Goal: Task Accomplishment & Management: Manage account settings

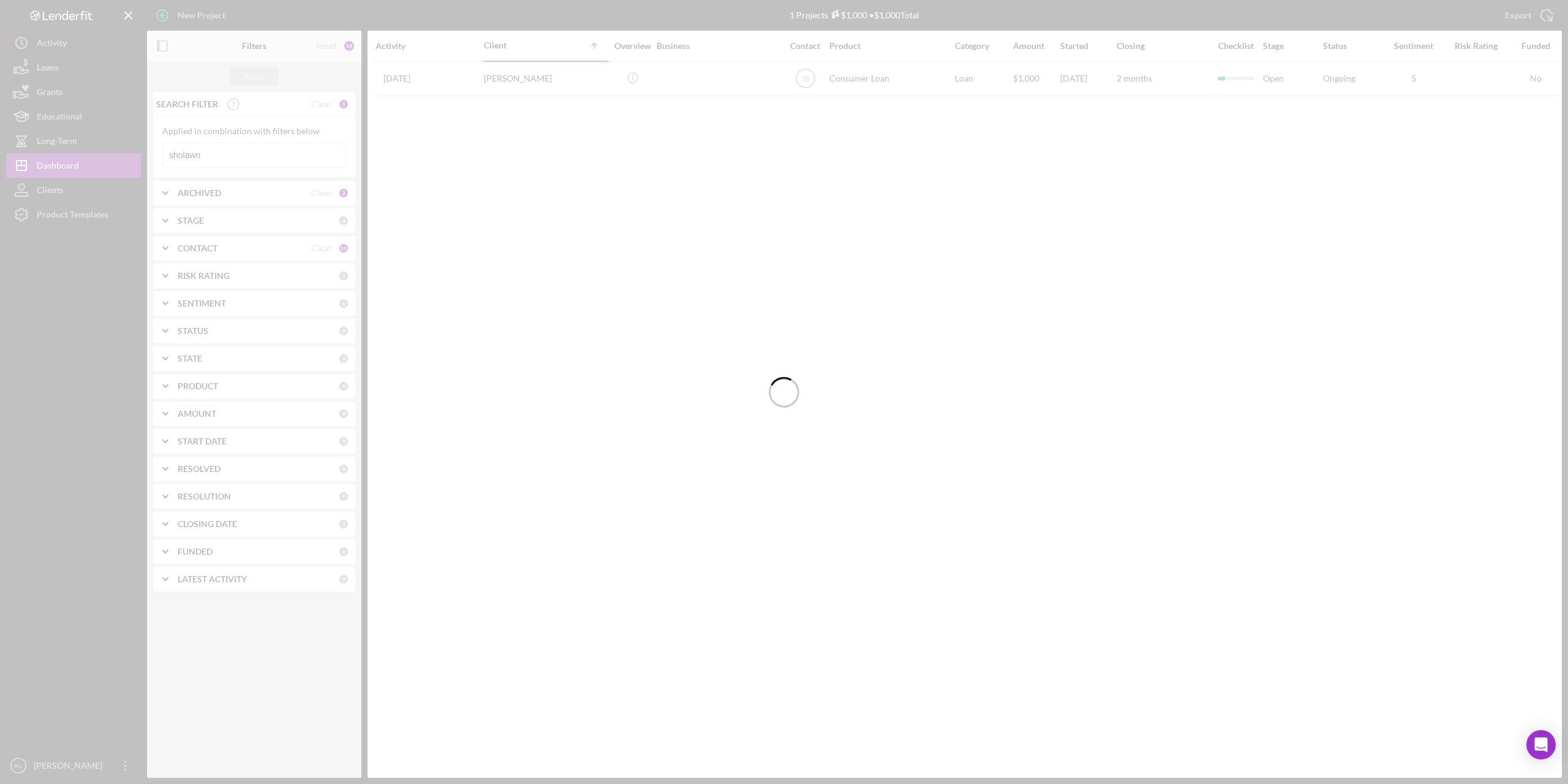
click at [52, 67] on div at bounding box center [784, 392] width 1568 height 784
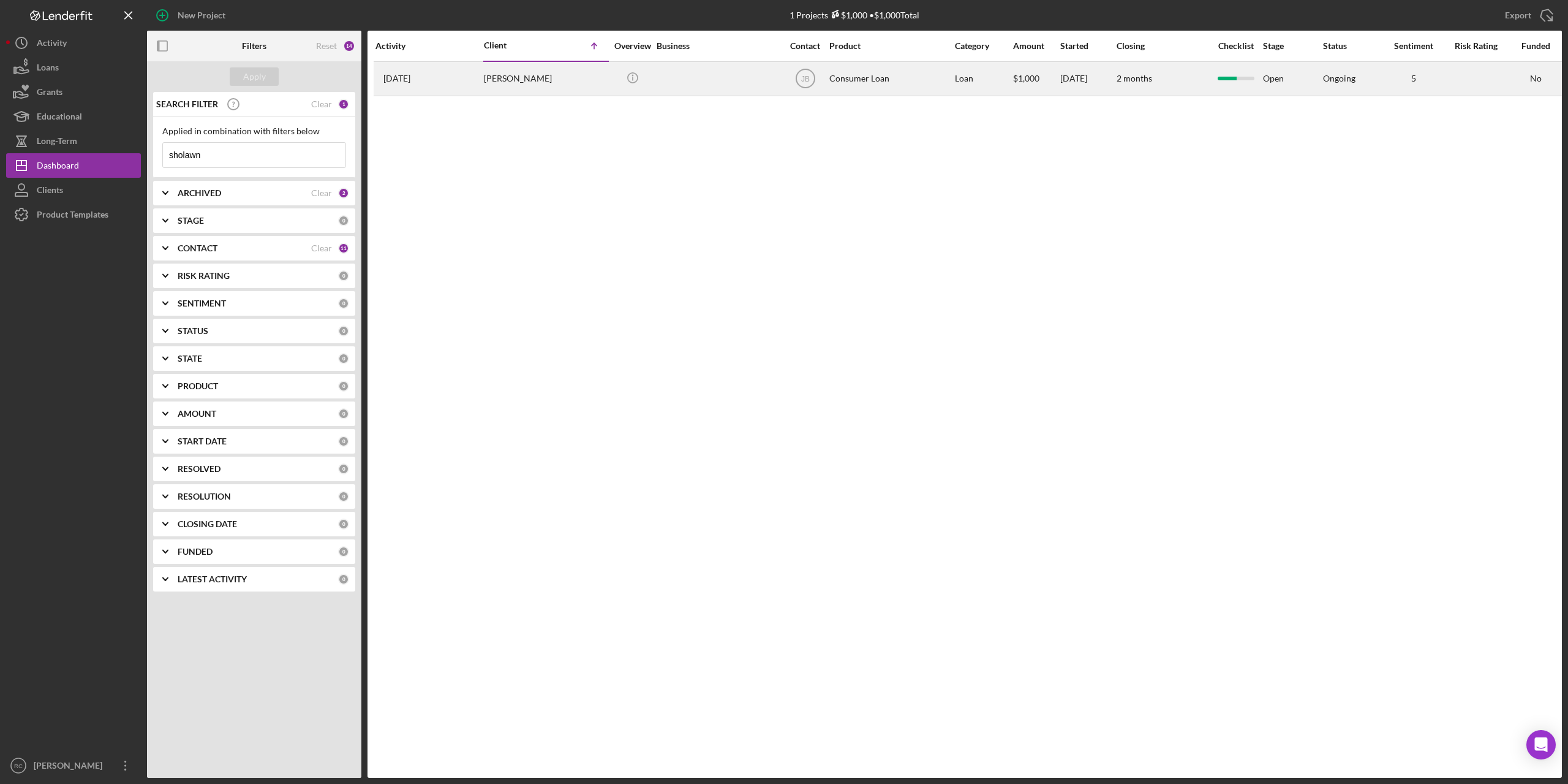
click at [509, 76] on div "[PERSON_NAME]" at bounding box center [545, 78] width 123 height 32
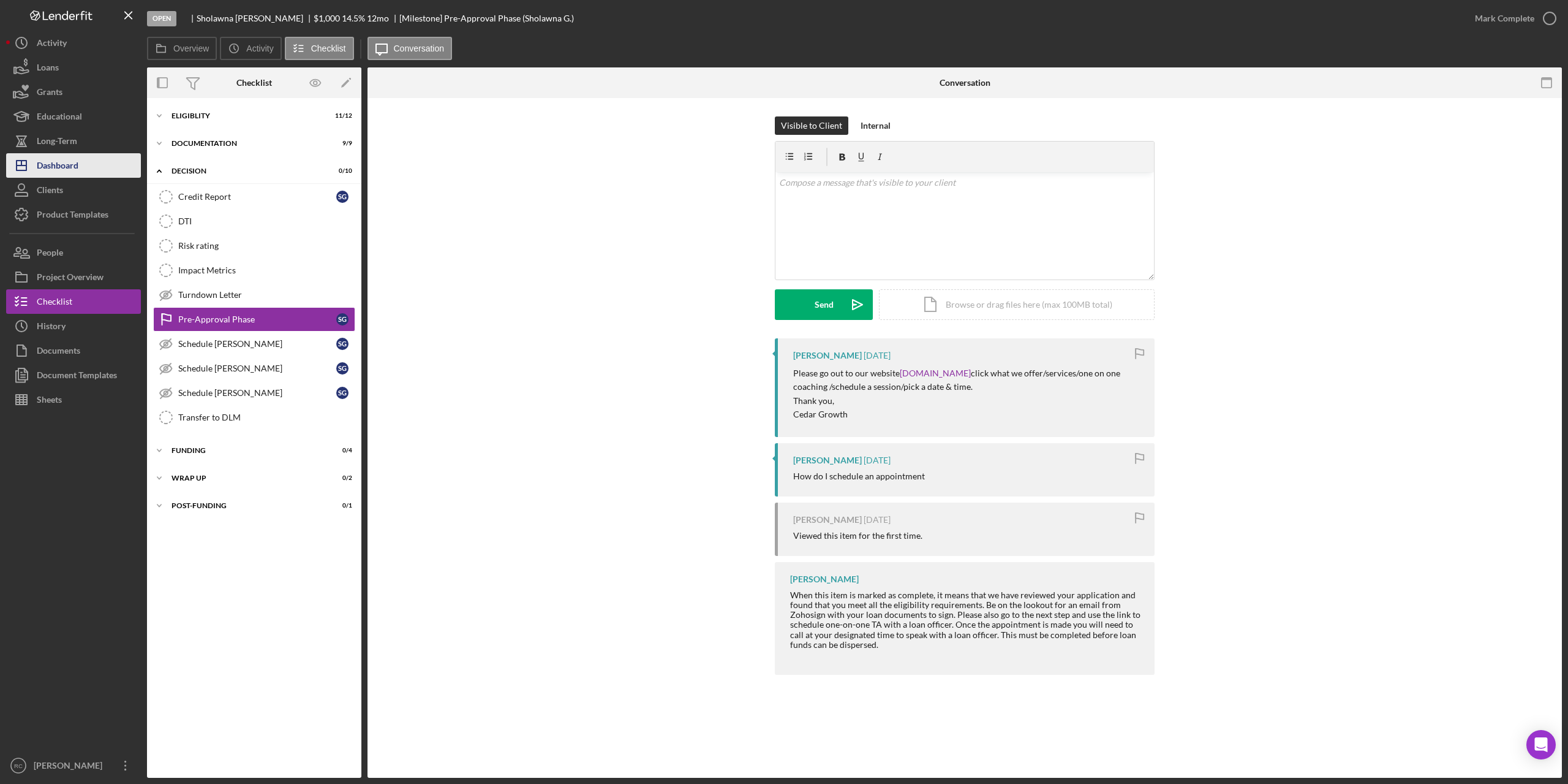
click at [66, 163] on div "Dashboard" at bounding box center [58, 167] width 42 height 27
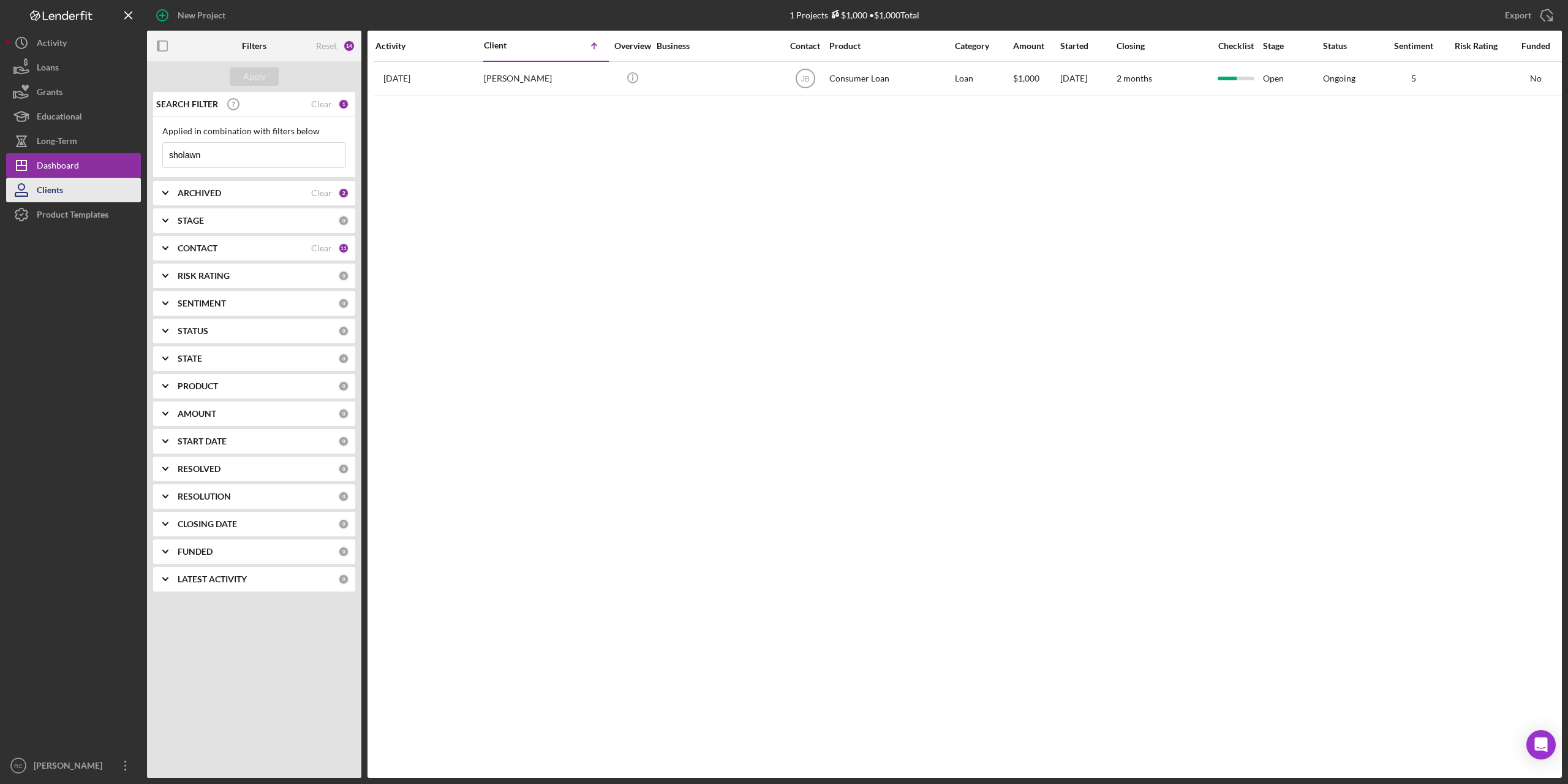
click at [58, 188] on div "Clients" at bounding box center [50, 192] width 26 height 27
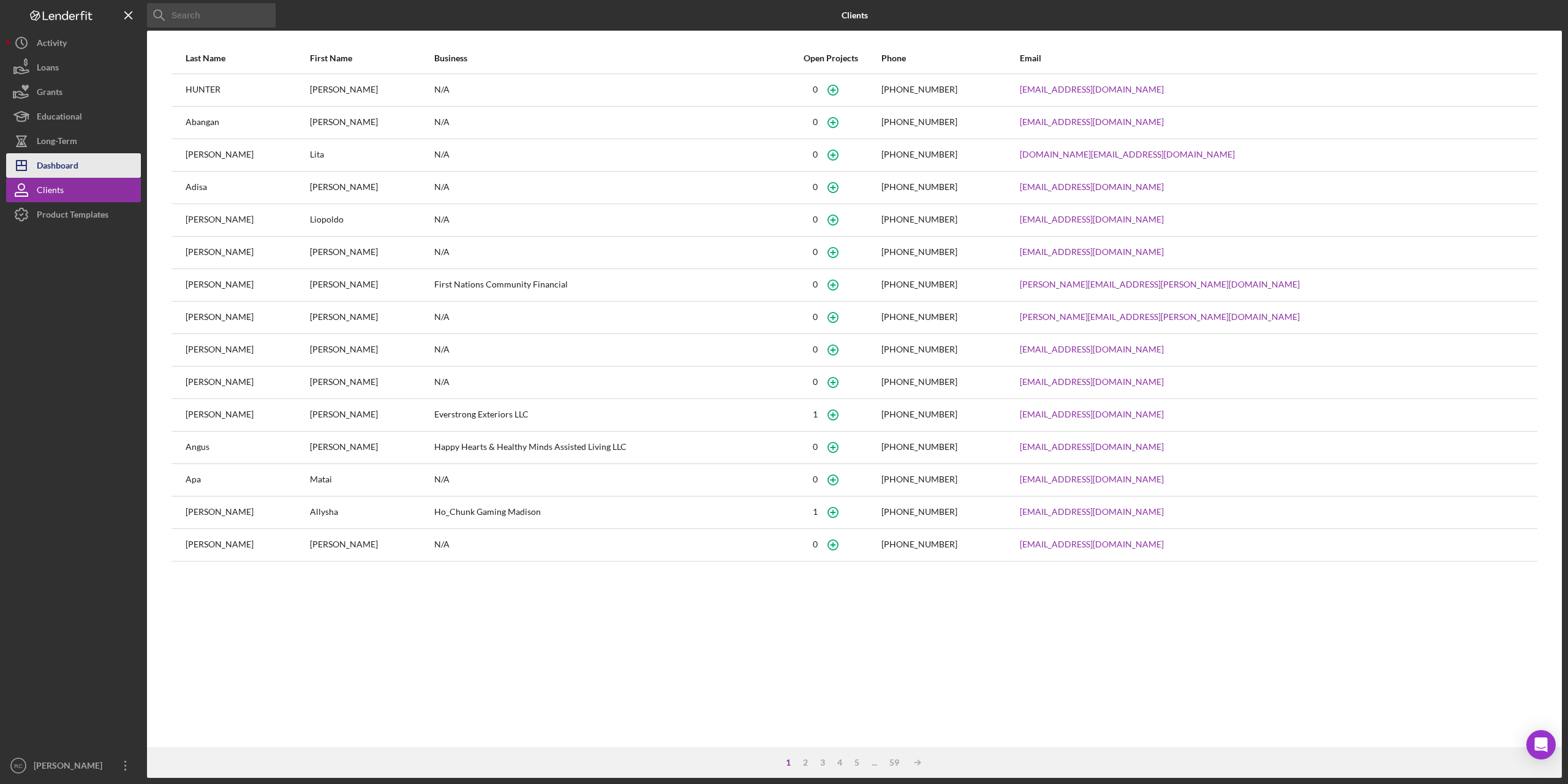
click at [59, 167] on div "Dashboard" at bounding box center [58, 167] width 42 height 27
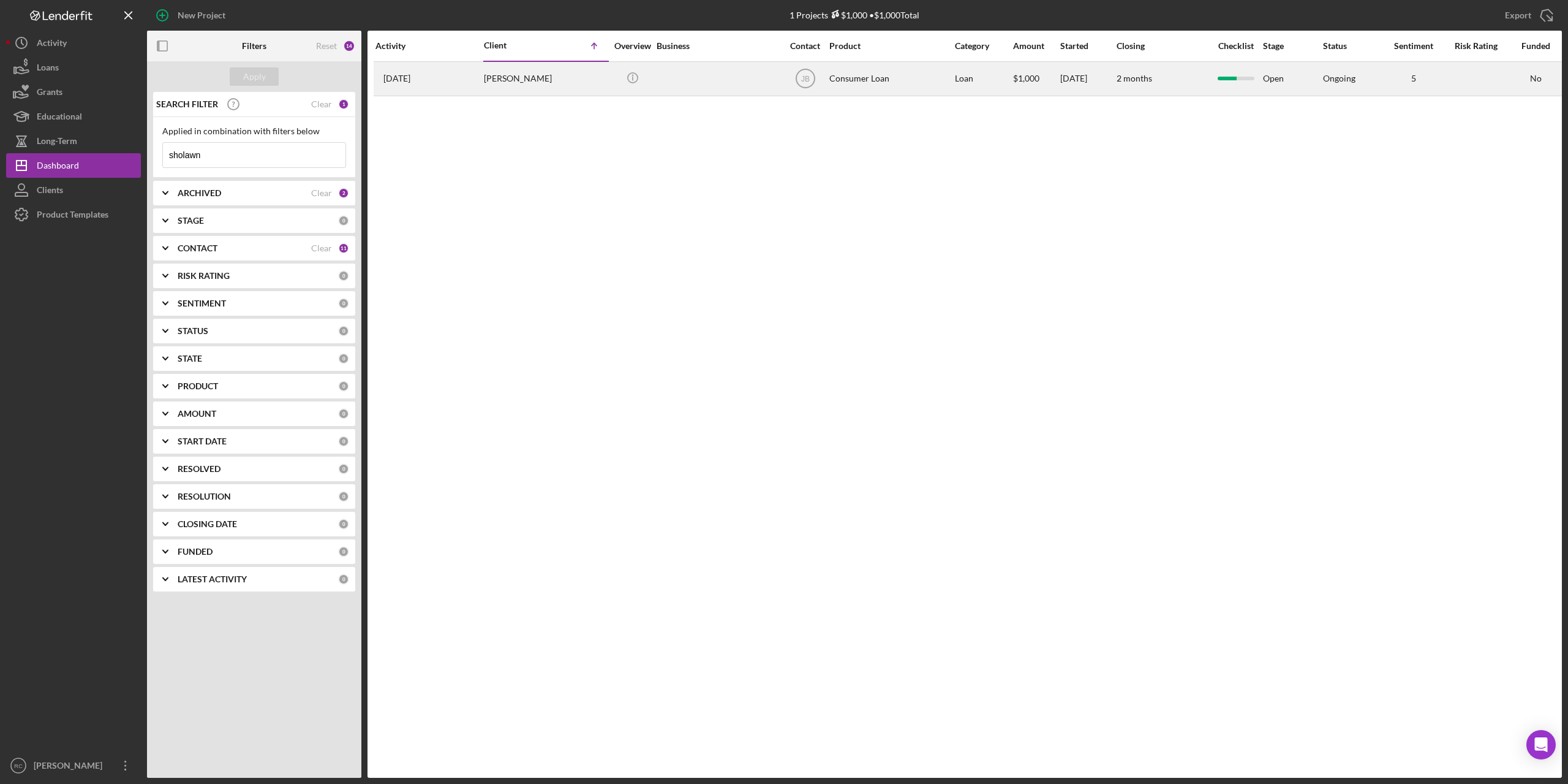
click at [524, 79] on div "[PERSON_NAME]" at bounding box center [545, 78] width 123 height 32
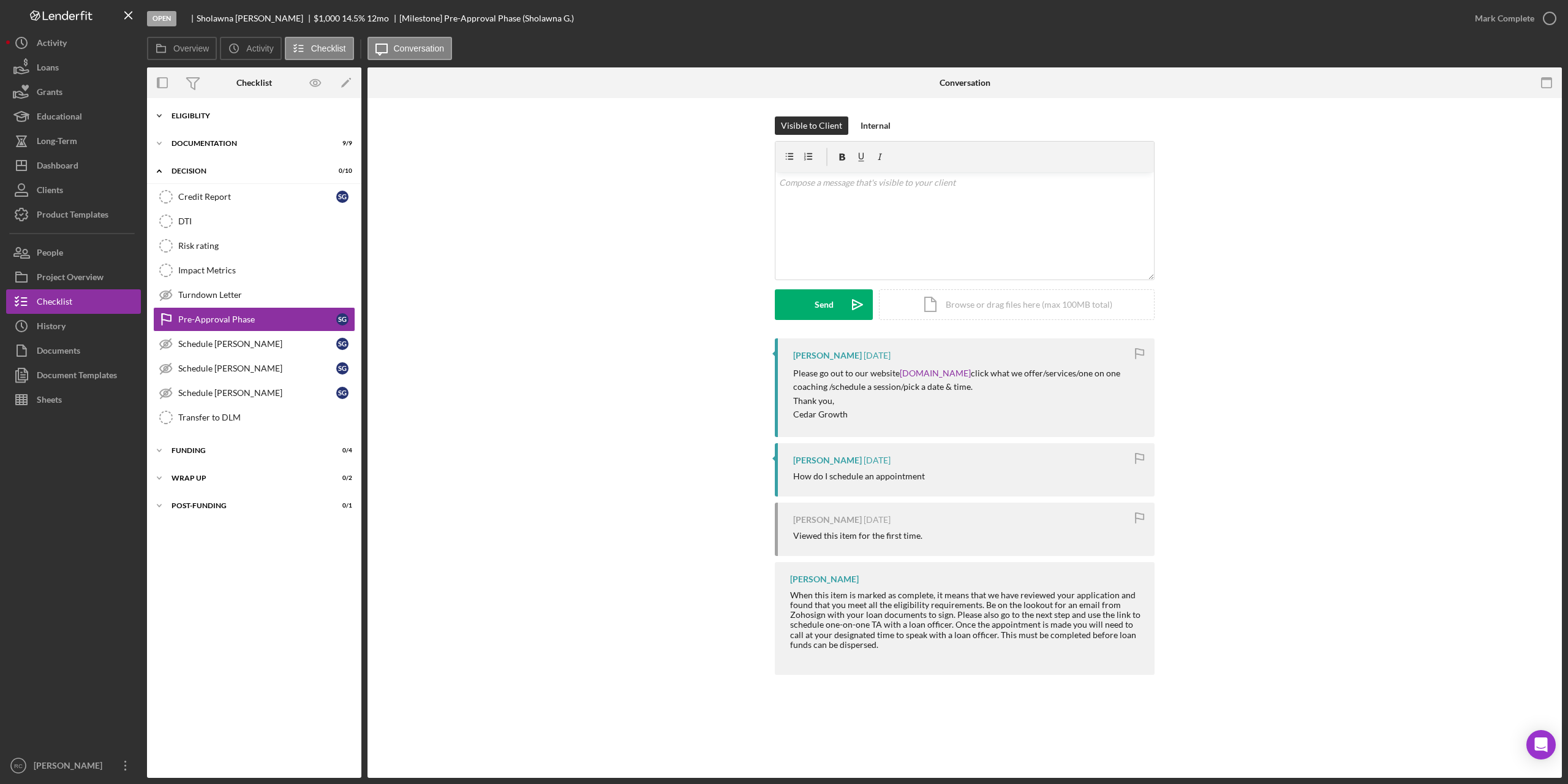
click at [199, 110] on div "Icon/Expander Eligiblity 11 / 12" at bounding box center [254, 116] width 214 height 25
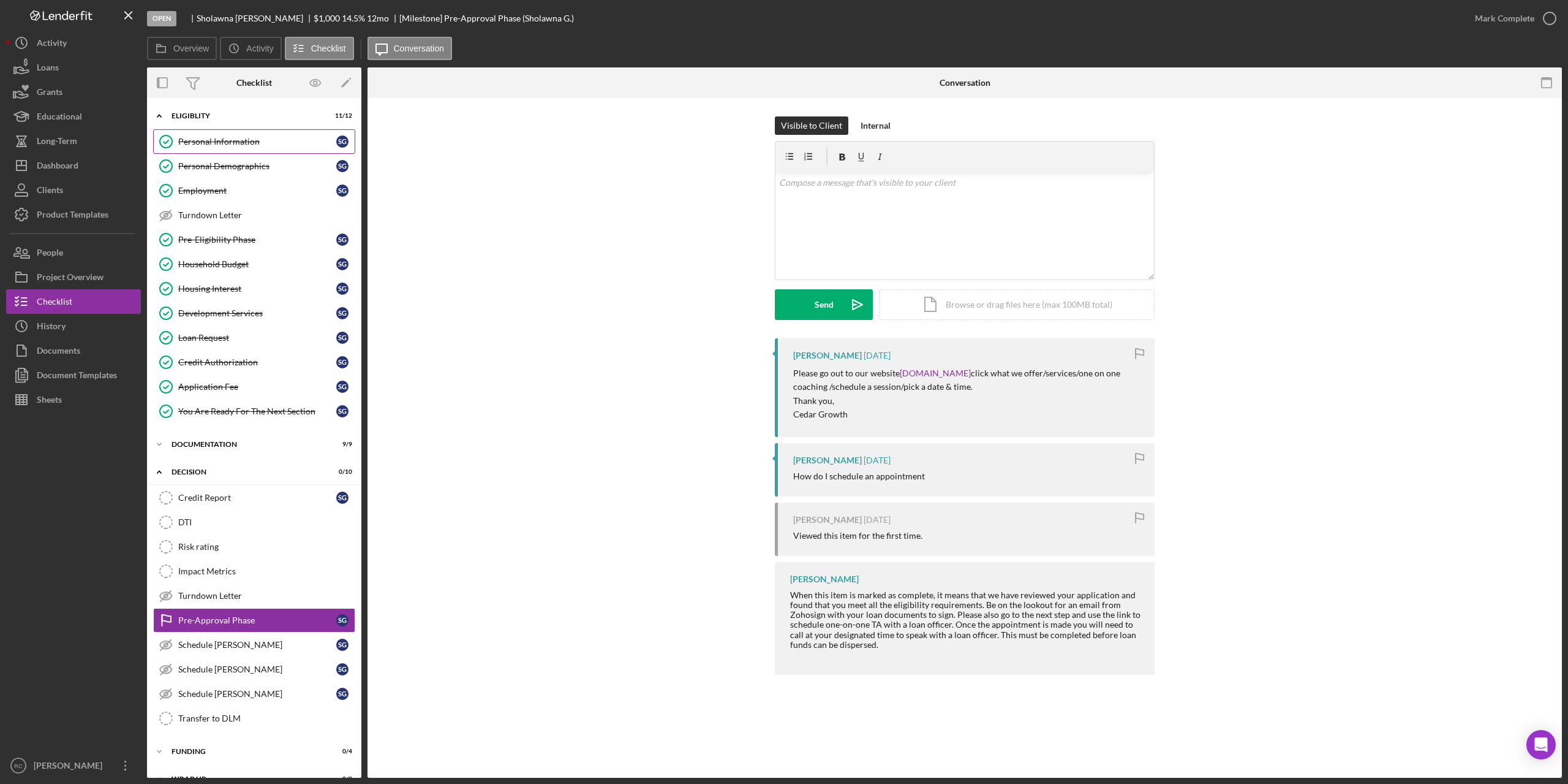
click at [255, 137] on div "Personal Information" at bounding box center [257, 141] width 158 height 10
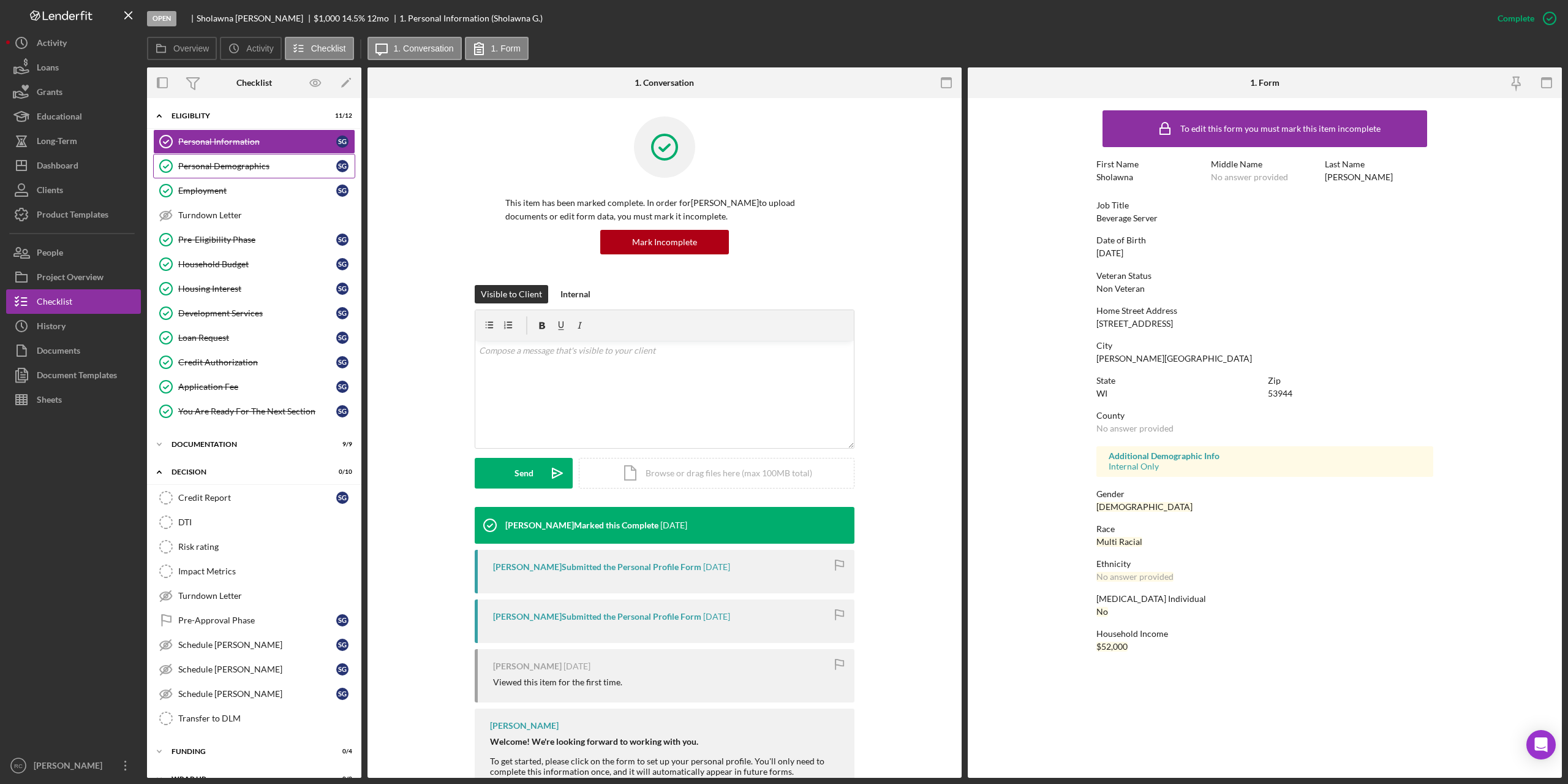
click at [234, 166] on div "Personal Demographics" at bounding box center [257, 166] width 158 height 10
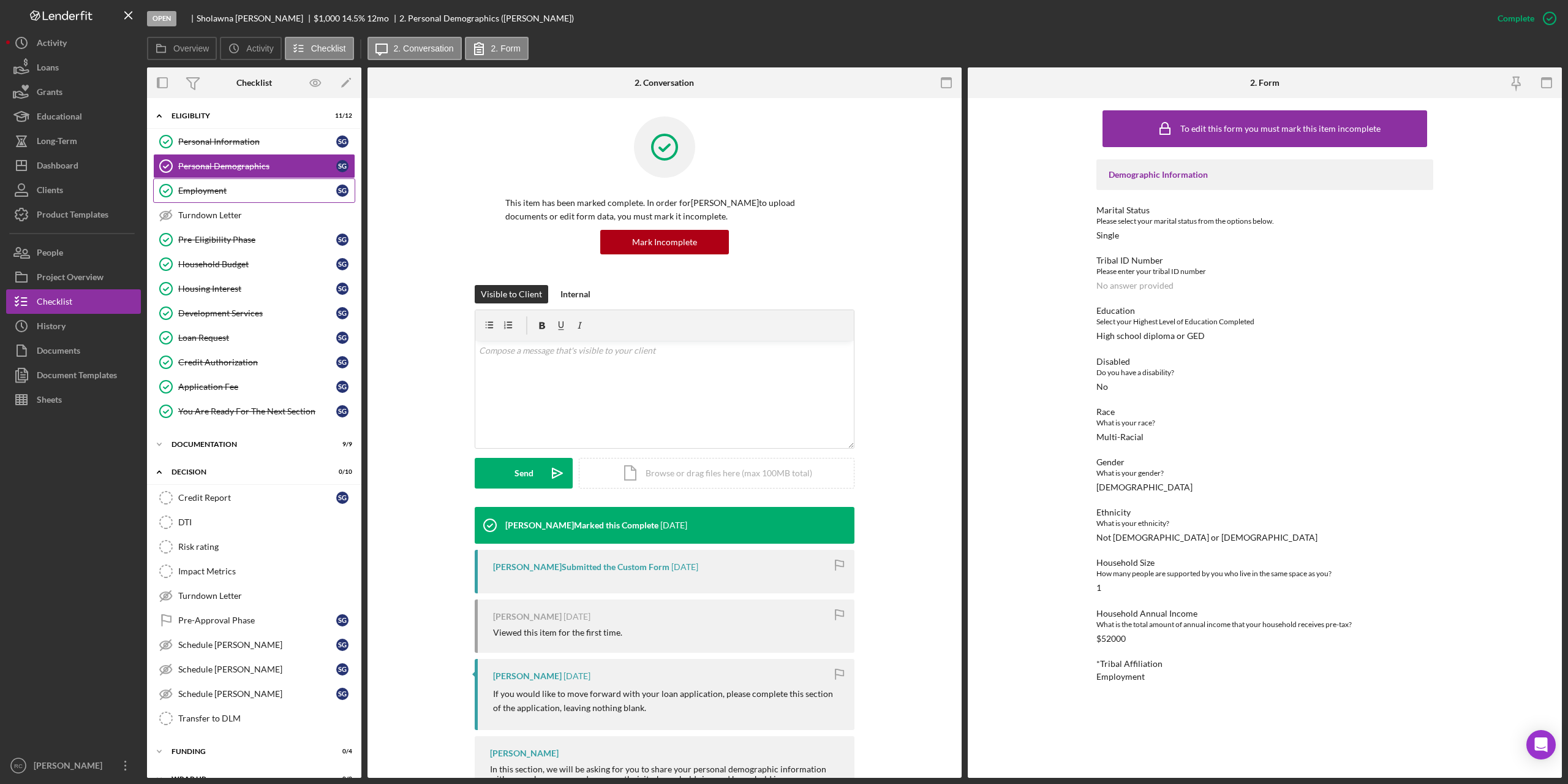
click at [215, 190] on div "Employment" at bounding box center [257, 190] width 158 height 10
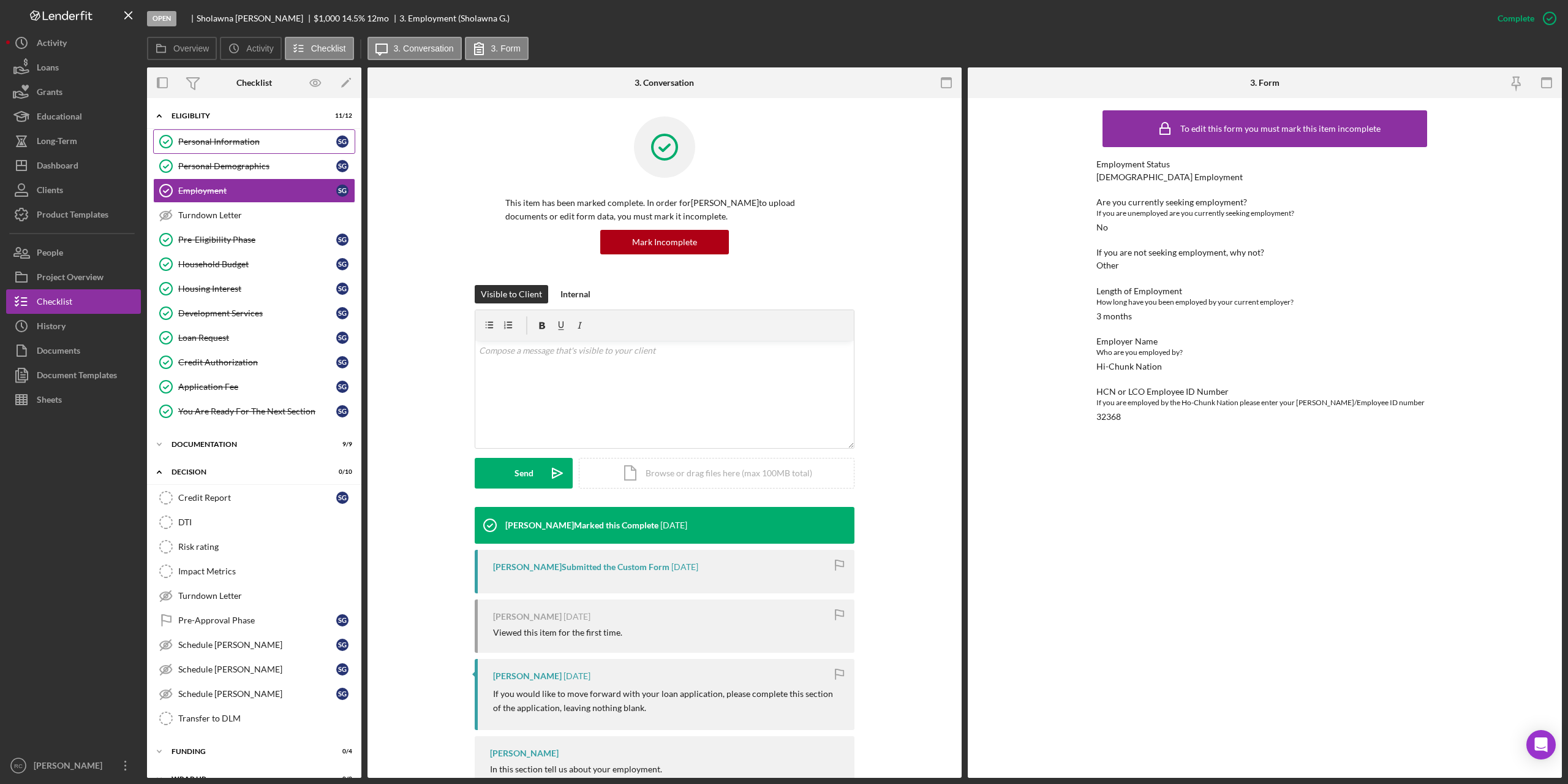
click at [251, 139] on div "Personal Information" at bounding box center [257, 141] width 158 height 10
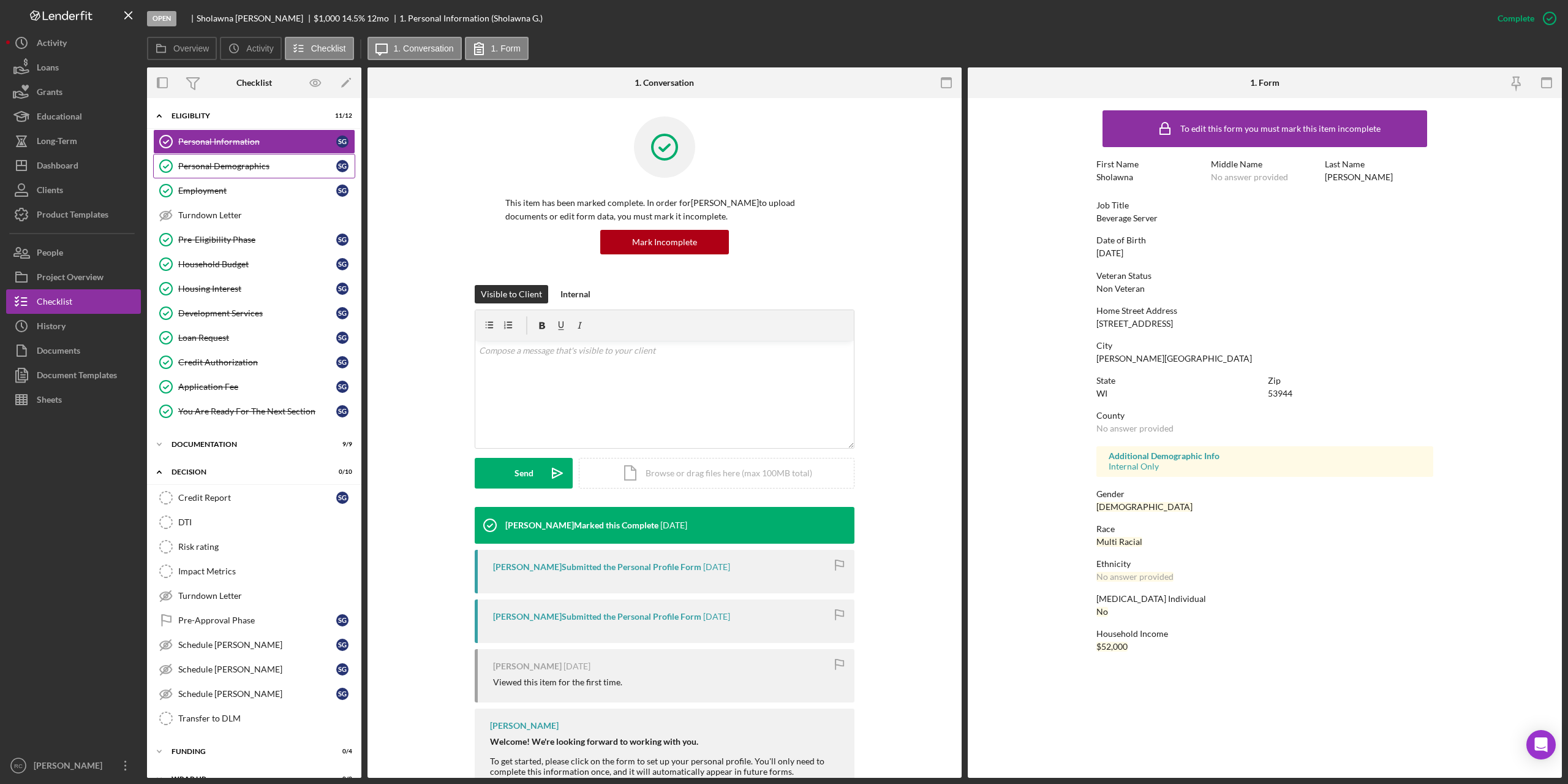
click at [233, 168] on div "Personal Demographics" at bounding box center [257, 166] width 158 height 10
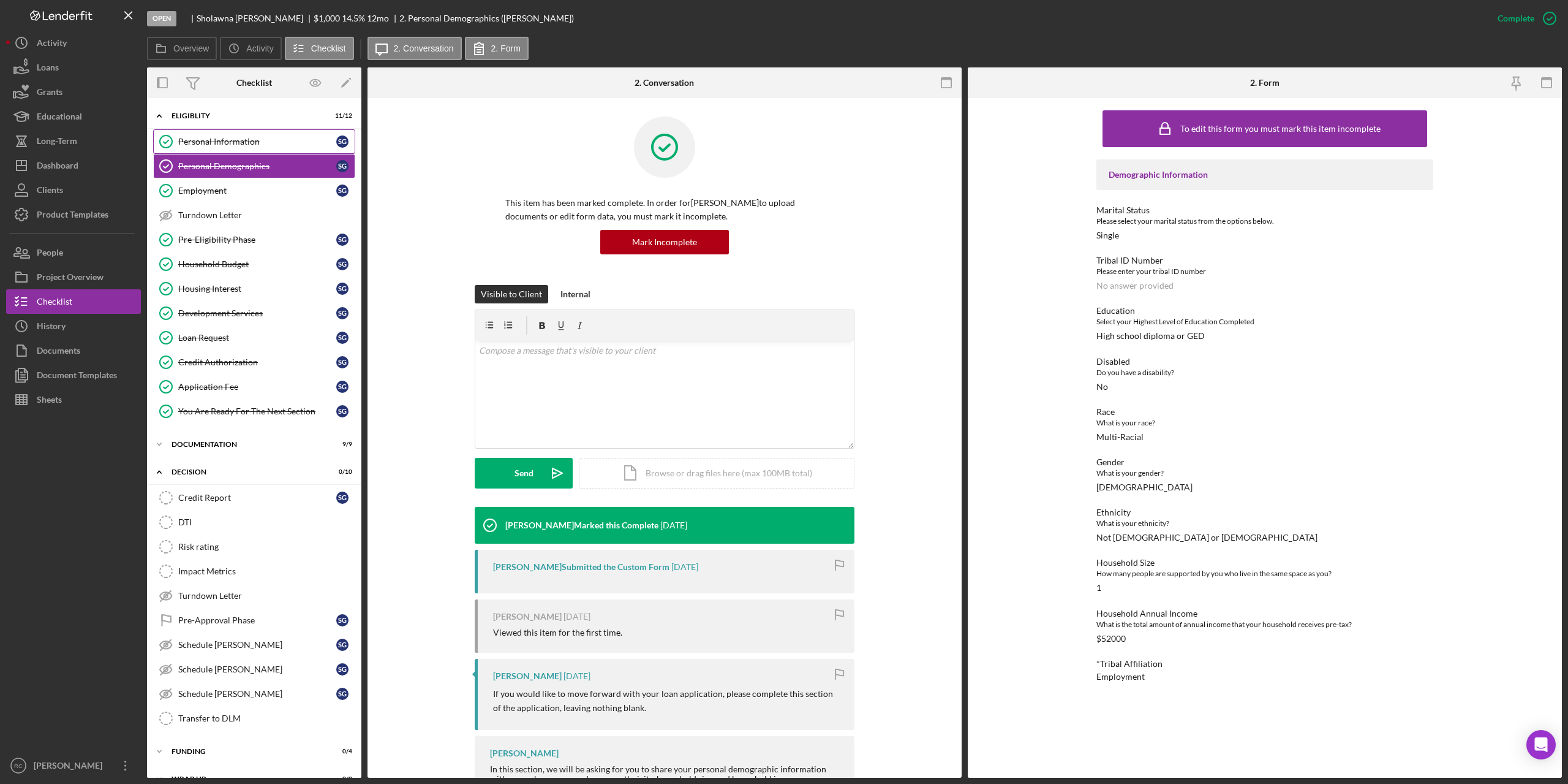
click at [248, 140] on div "Personal Information" at bounding box center [257, 141] width 158 height 10
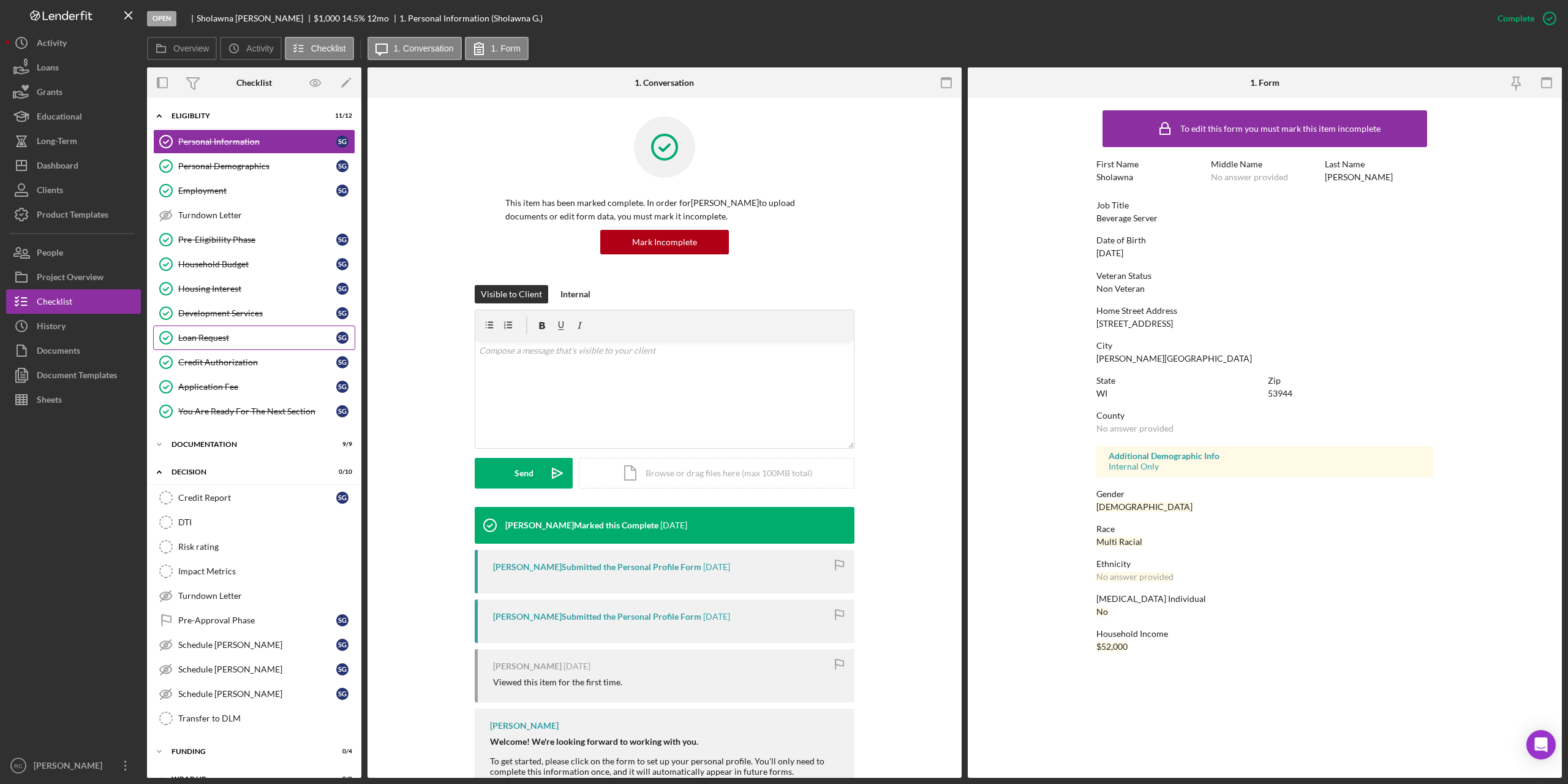
click at [202, 336] on div "Loan Request" at bounding box center [257, 338] width 158 height 10
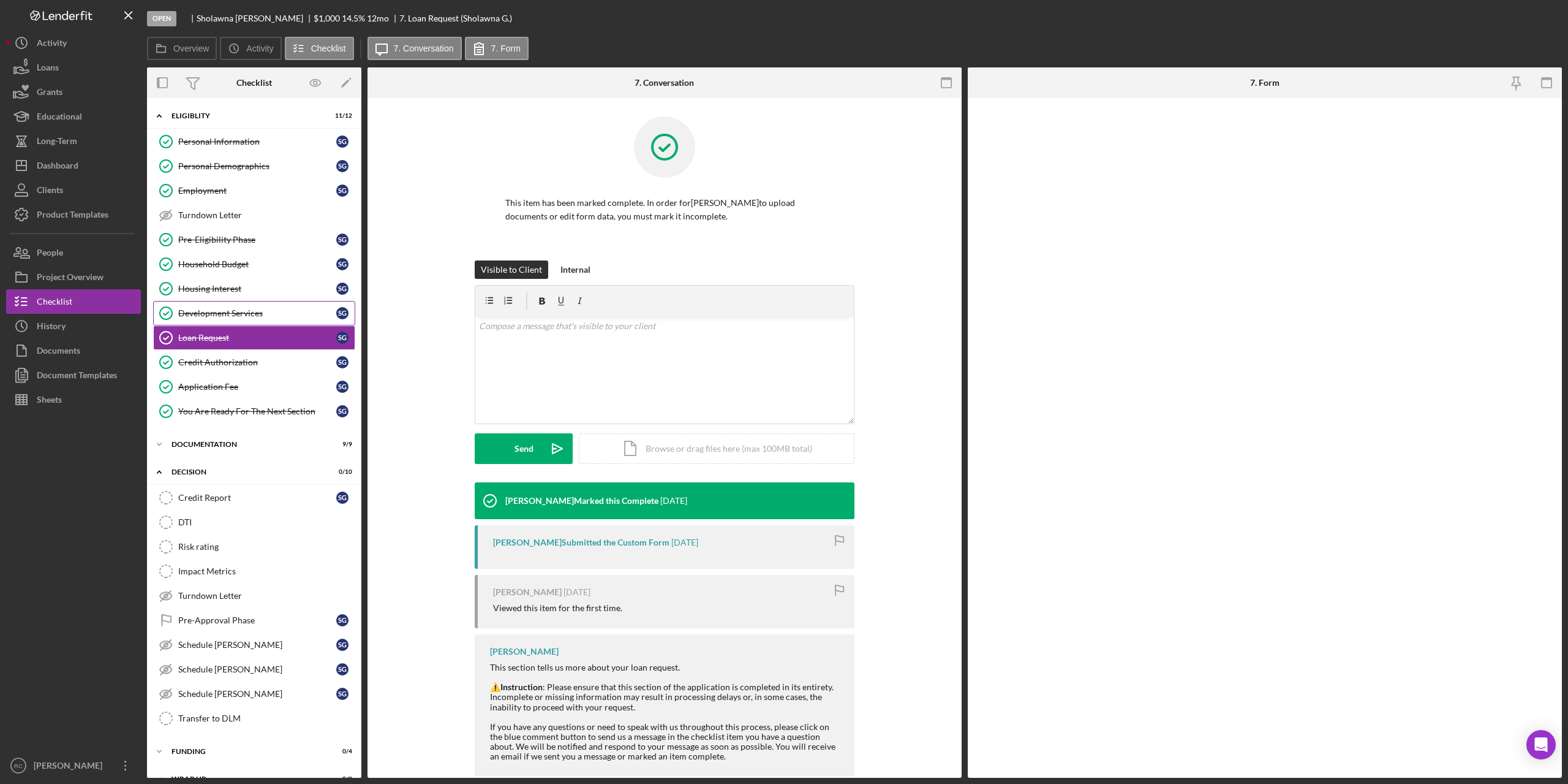
click at [208, 313] on div "Development Services" at bounding box center [257, 313] width 158 height 10
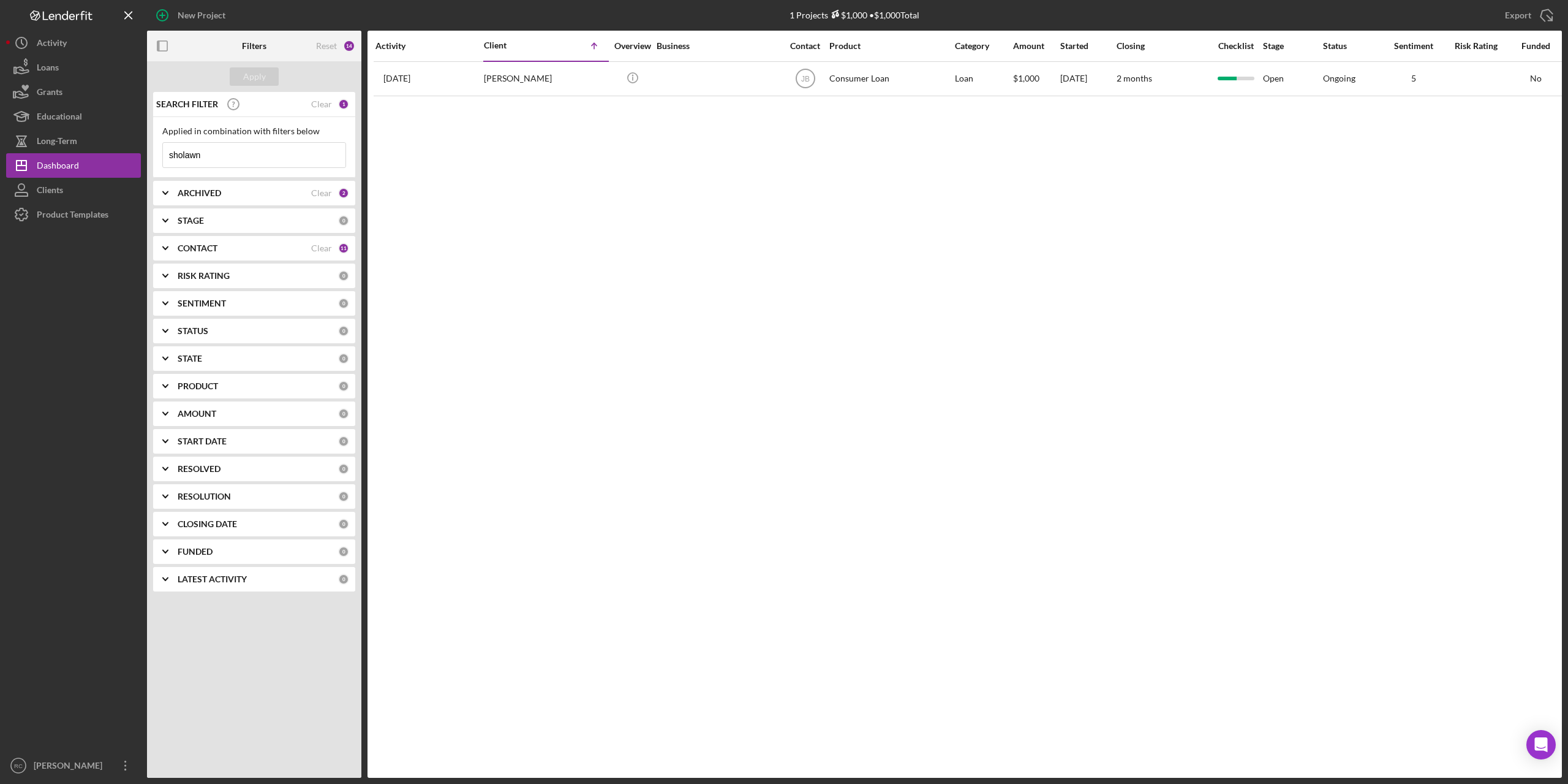
click at [225, 149] on input "sholawn" at bounding box center [254, 155] width 183 height 25
type input "s"
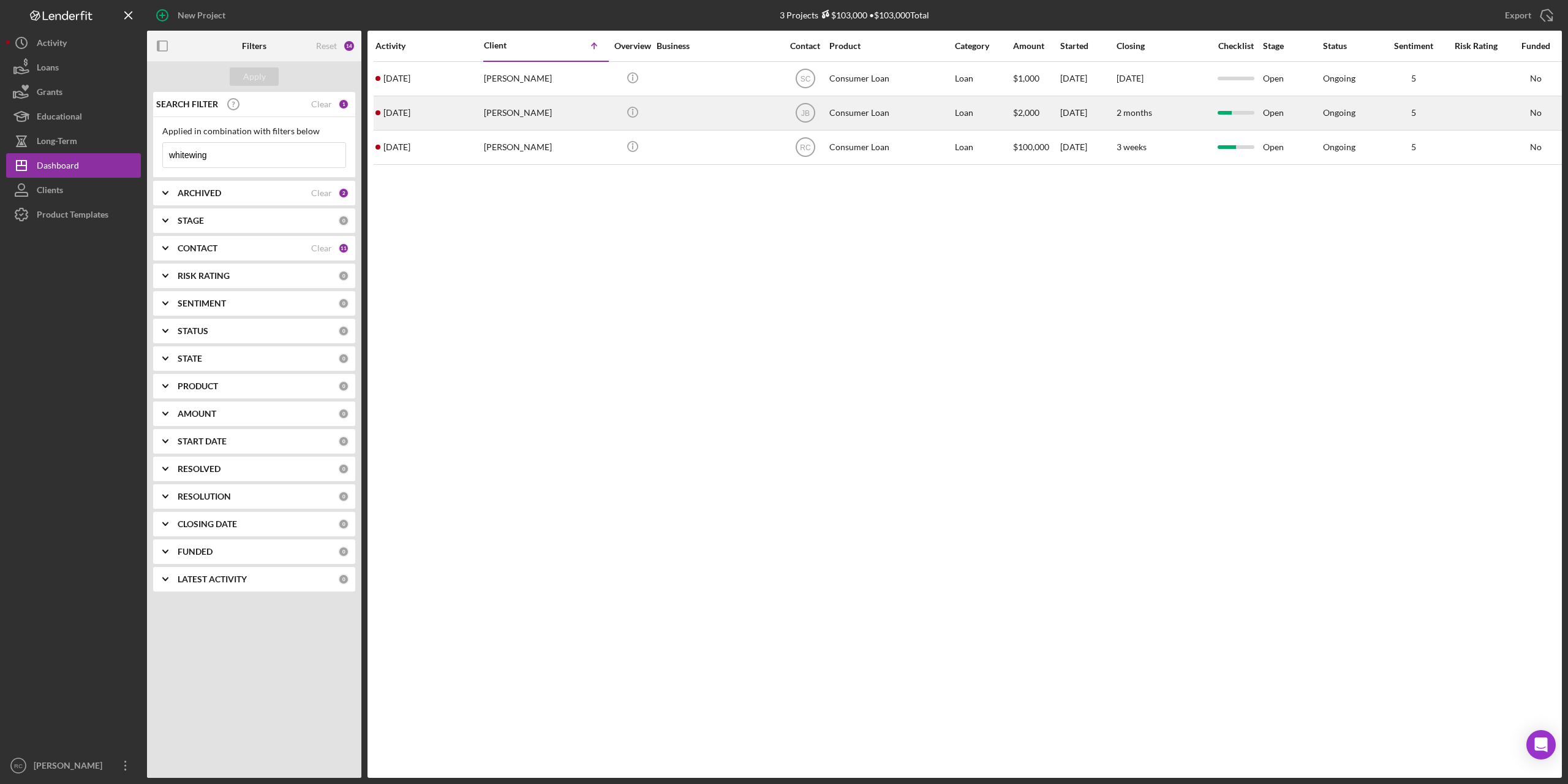
type input "whitewing"
click at [541, 110] on div "Navada Whitewing" at bounding box center [545, 113] width 123 height 32
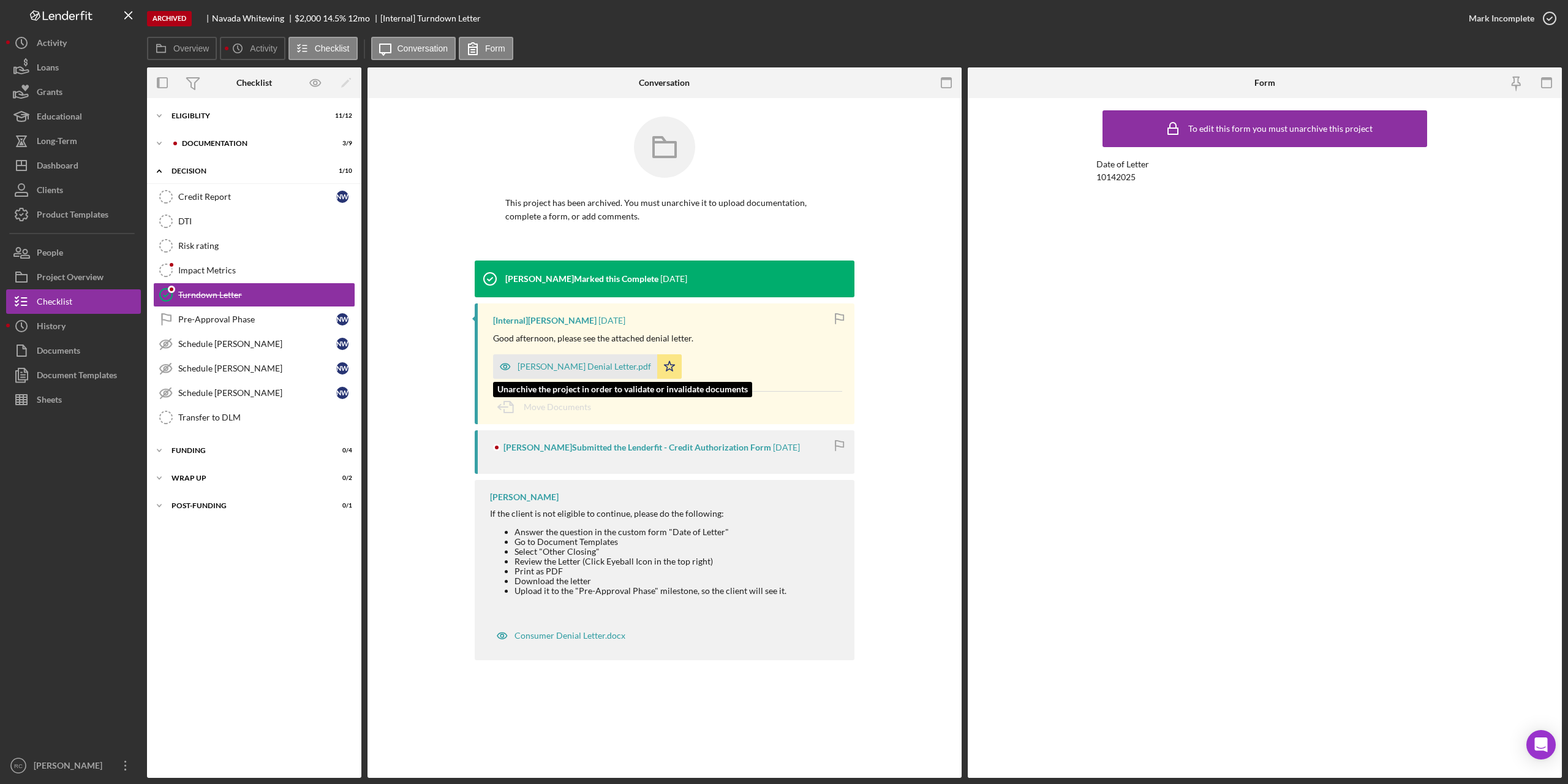
click at [570, 365] on div "Navada Whitewing Denial Letter.pdf" at bounding box center [584, 367] width 134 height 10
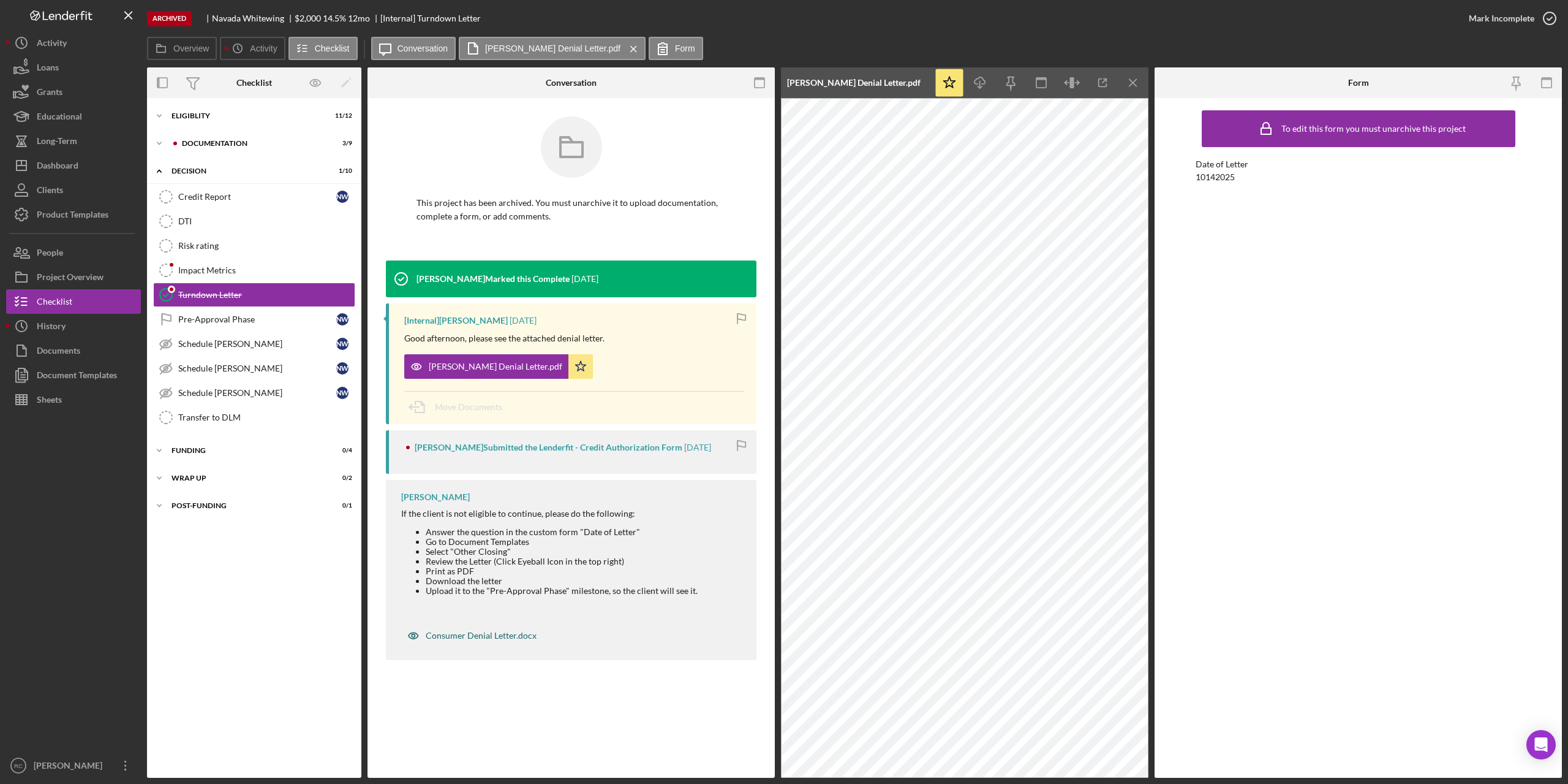
click at [414, 563] on icon "button" at bounding box center [413, 636] width 3 height 3
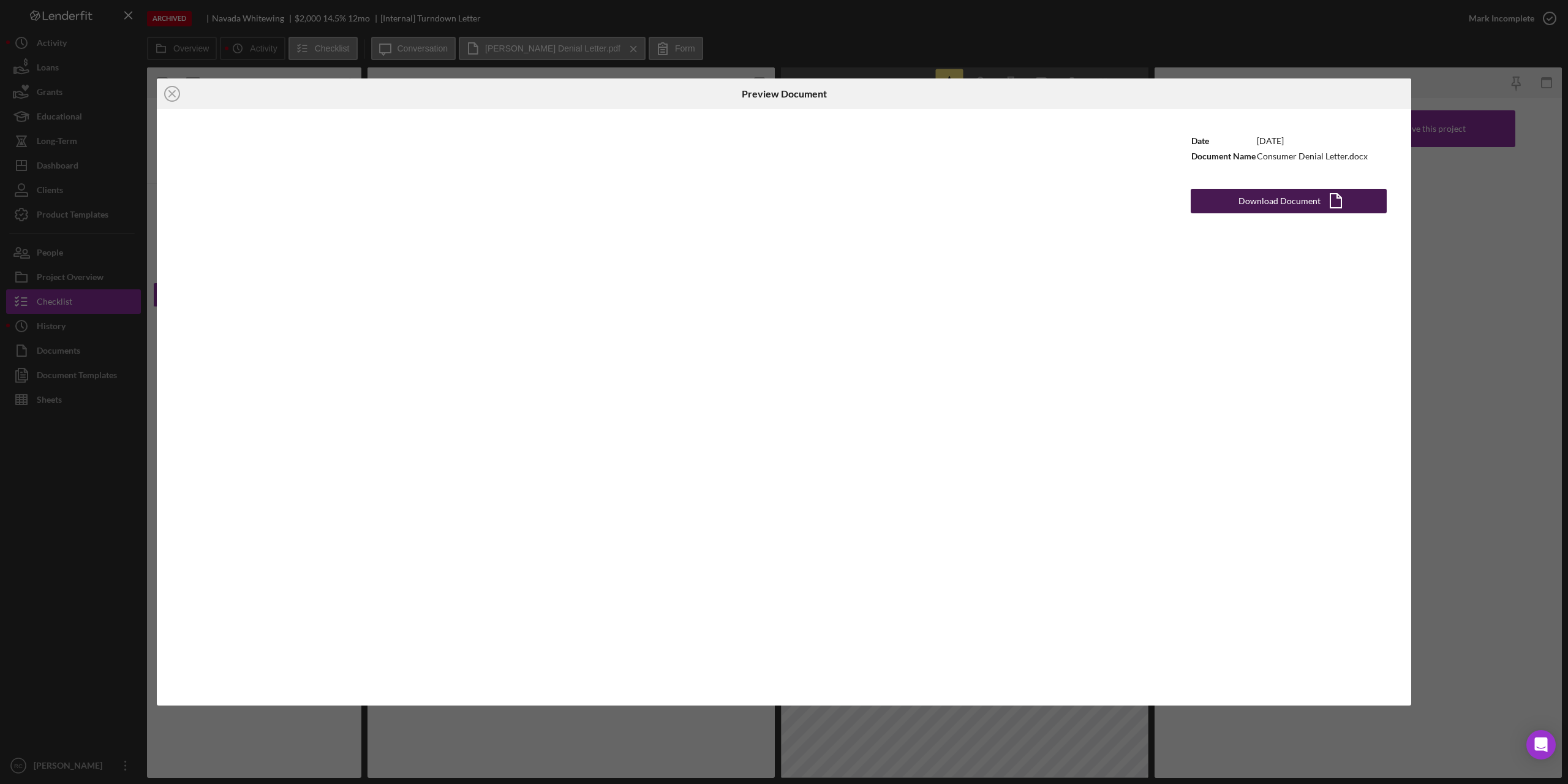
click at [1175, 205] on div "Download Document" at bounding box center [1280, 201] width 82 height 25
drag, startPoint x: 1040, startPoint y: 6, endPoint x: 1127, endPoint y: 5, distance: 87.0
click at [1040, 7] on div "Icon/Close Preview Document Date 4/5/2024 Document Name Consumer Denial Letter.…" at bounding box center [784, 392] width 1568 height 784
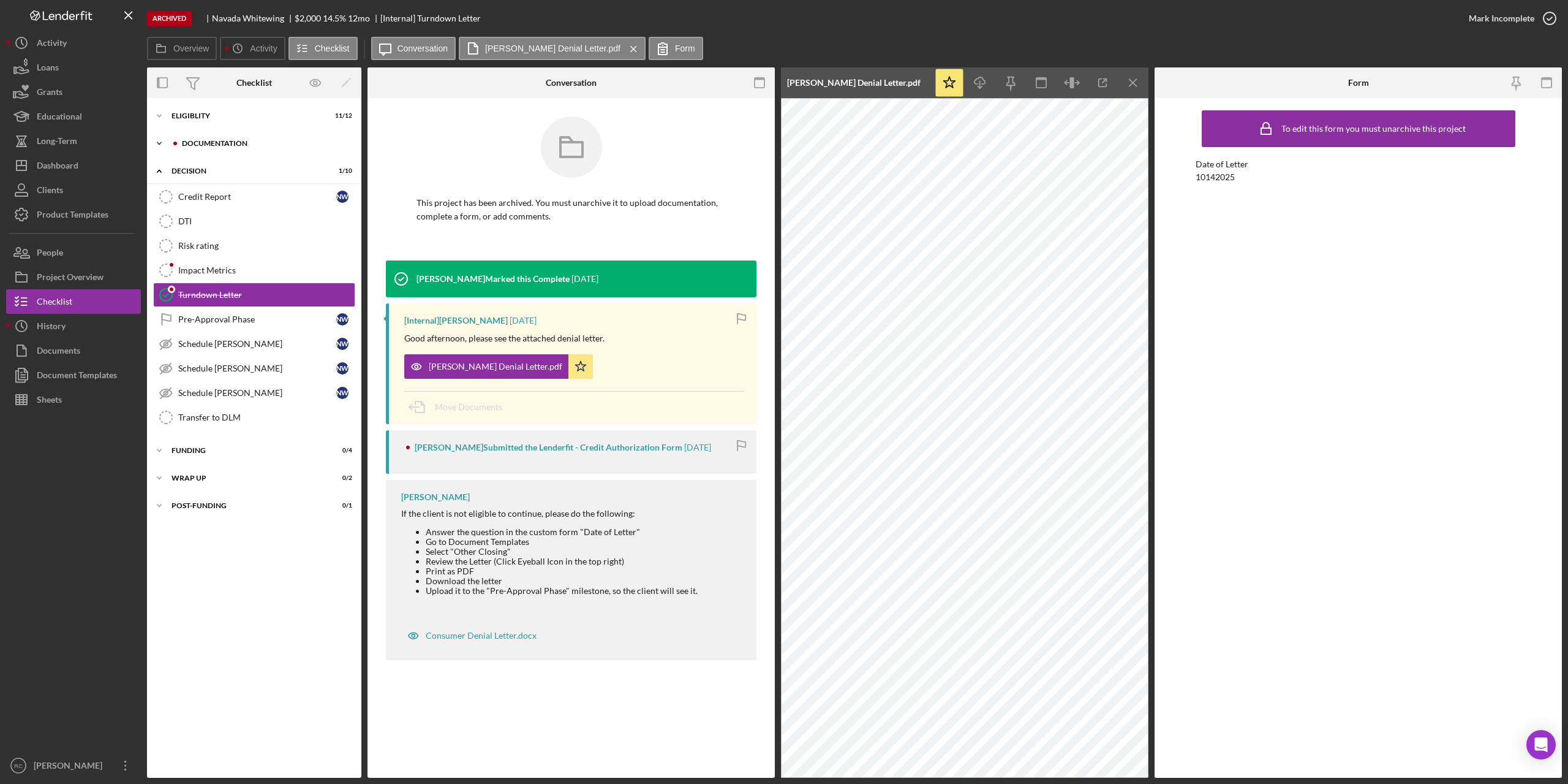
click at [214, 139] on div "Icon/Expander Documentation 3 / 9" at bounding box center [254, 143] width 214 height 25
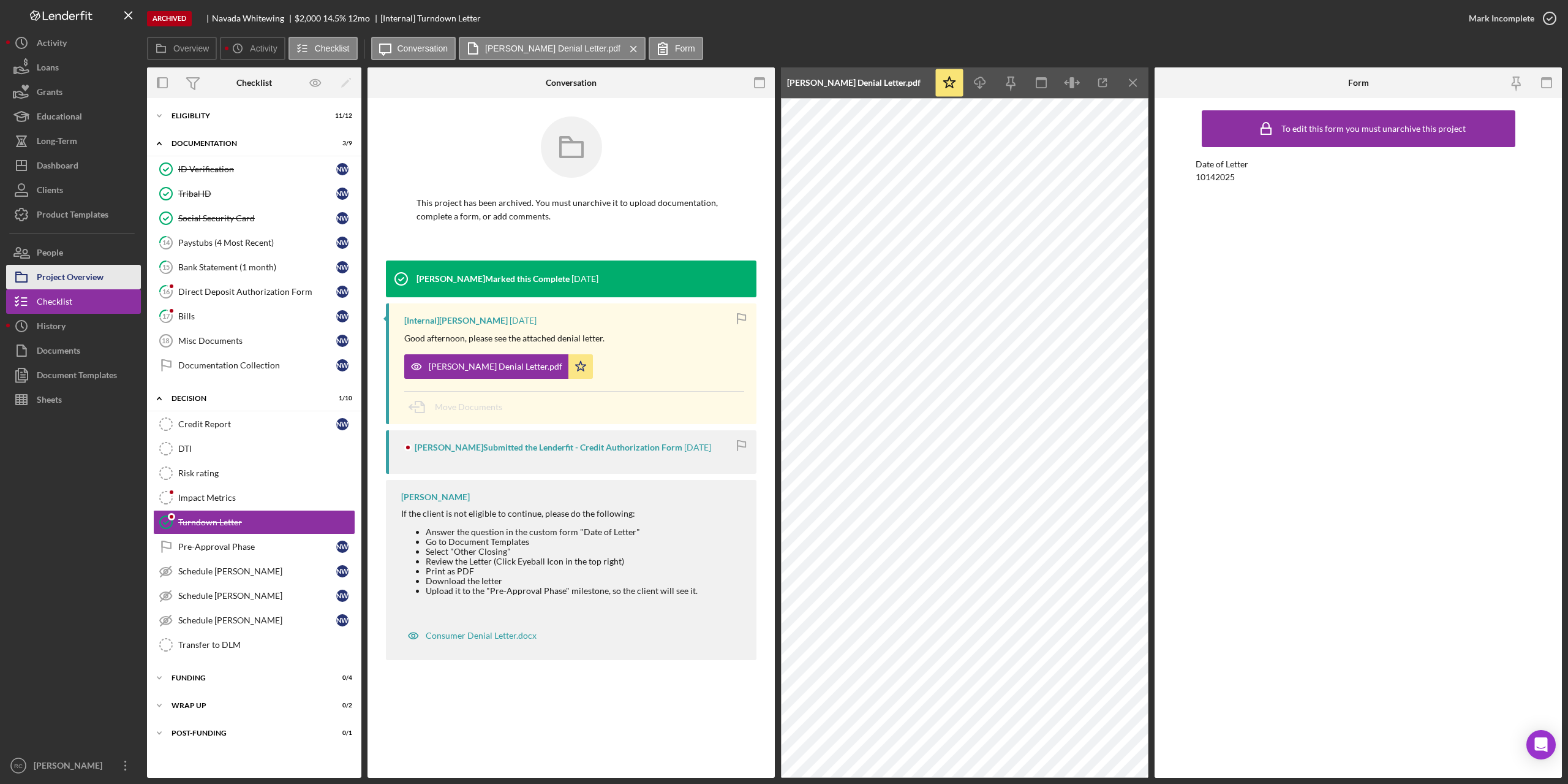
click at [71, 280] on div "Project Overview" at bounding box center [70, 279] width 67 height 27
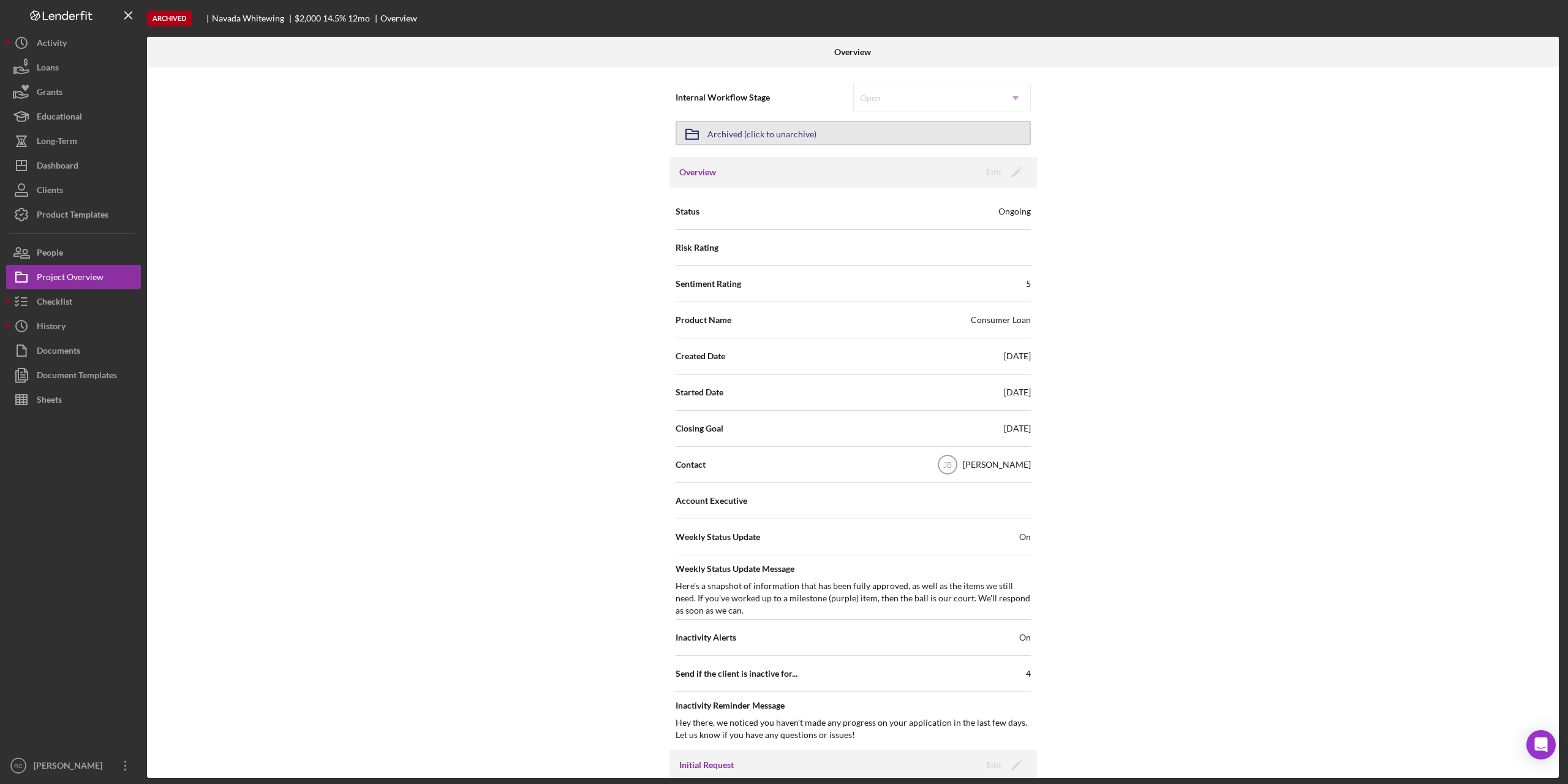
click at [799, 132] on div "Archived (click to unarchive)" at bounding box center [762, 133] width 109 height 22
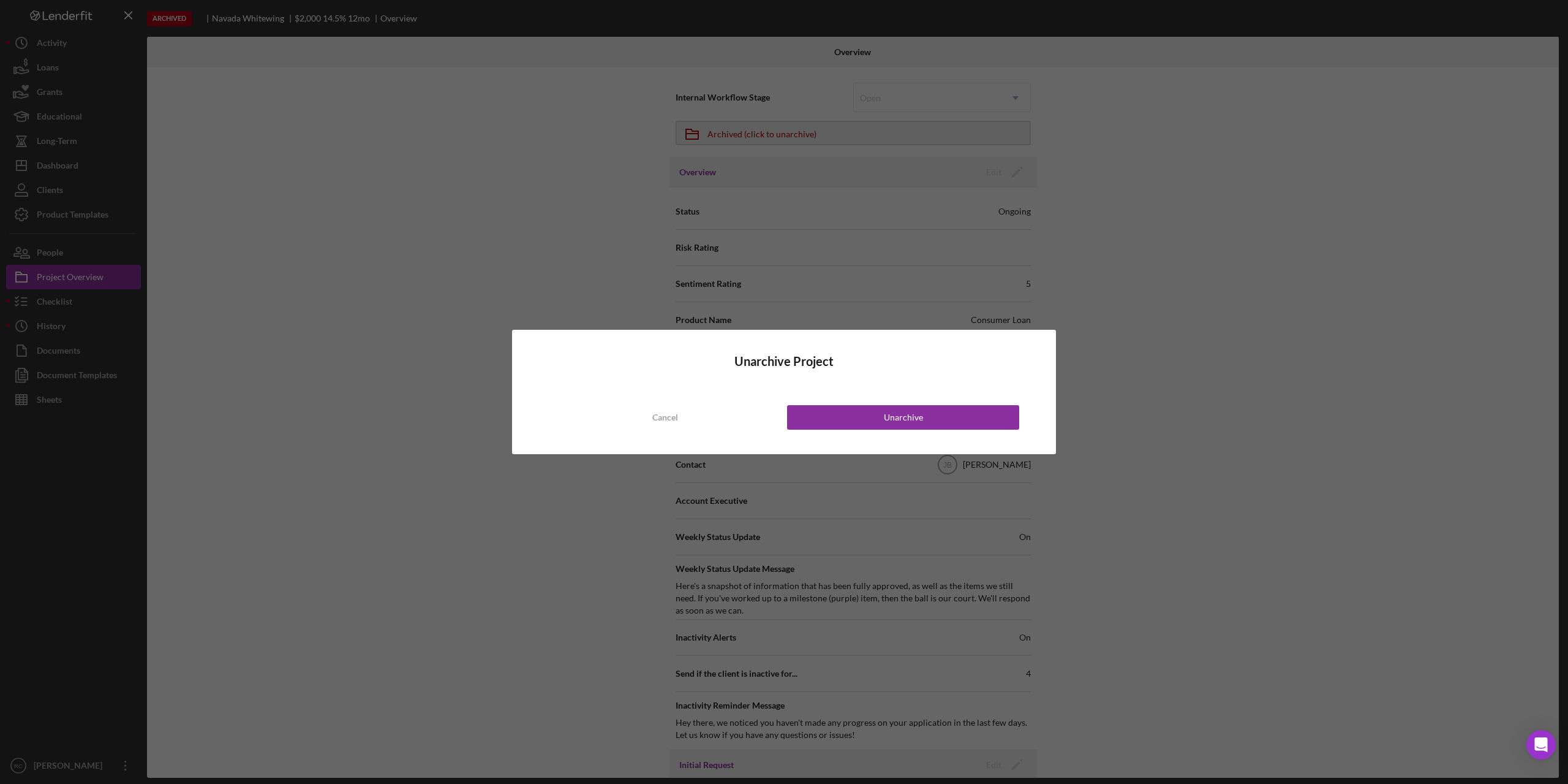
click at [1175, 351] on div "Unarchive Project Cancel Unarchive" at bounding box center [784, 392] width 1568 height 784
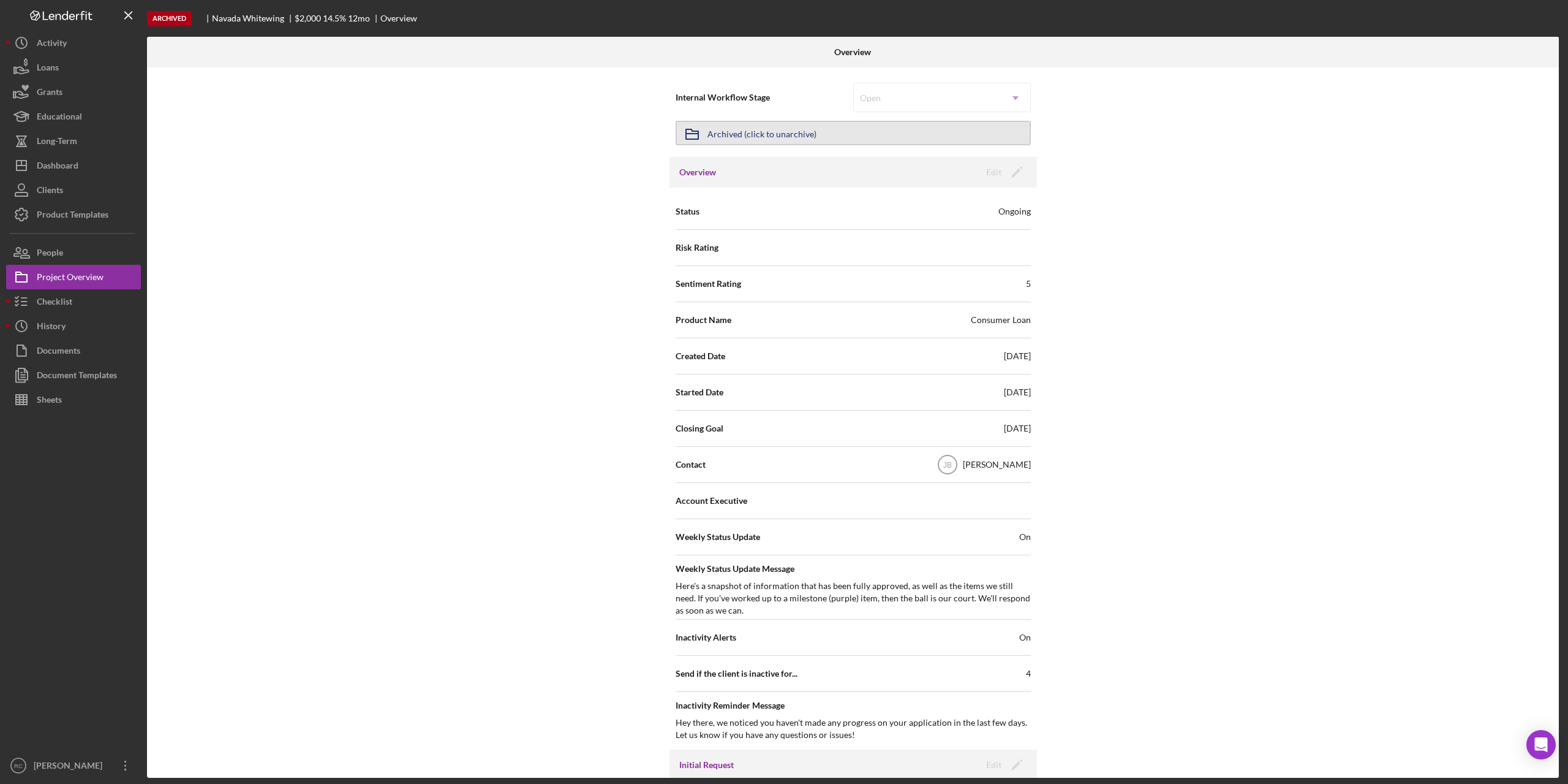
click at [951, 138] on button "Icon/Archived Archived (click to unarchive)" at bounding box center [854, 133] width 355 height 25
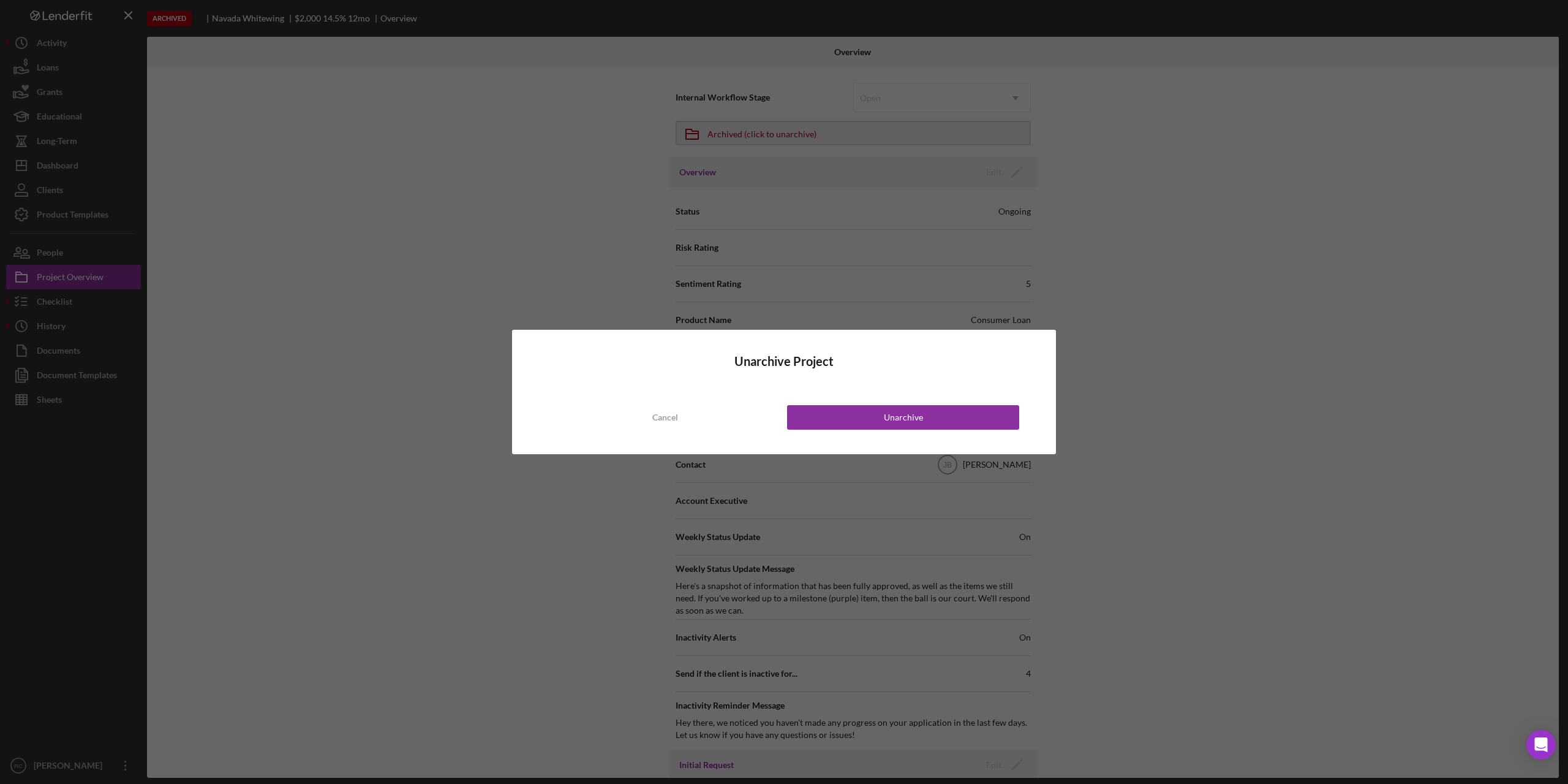
drag, startPoint x: 664, startPoint y: 419, endPoint x: 838, endPoint y: 183, distance: 293.2
click at [665, 417] on div "Cancel" at bounding box center [665, 417] width 25 height 25
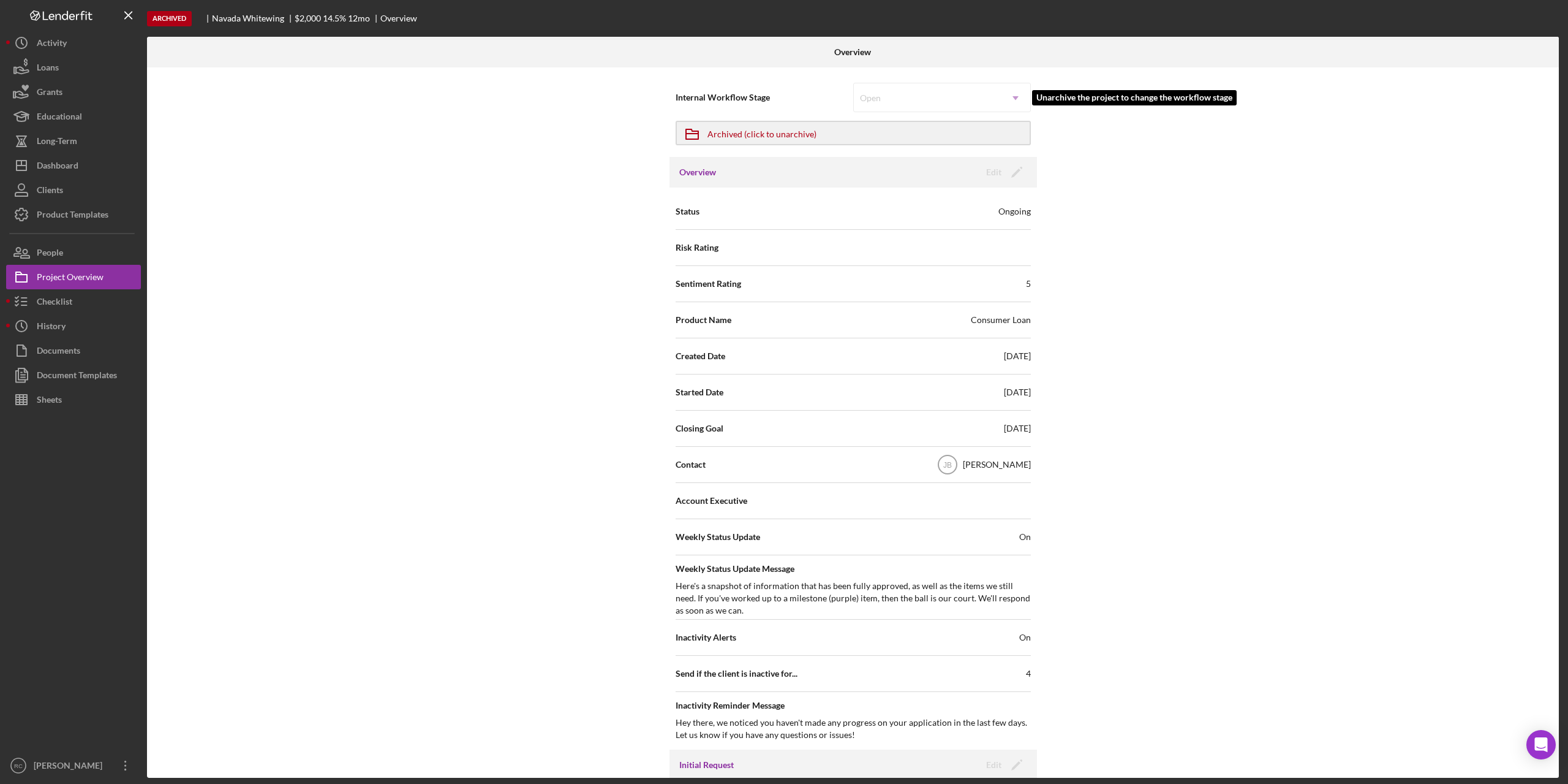
click at [900, 101] on div "Open Icon/Dropdown Arrow" at bounding box center [942, 97] width 178 height 30
click at [729, 130] on div "Archived (click to unarchive)" at bounding box center [762, 133] width 109 height 22
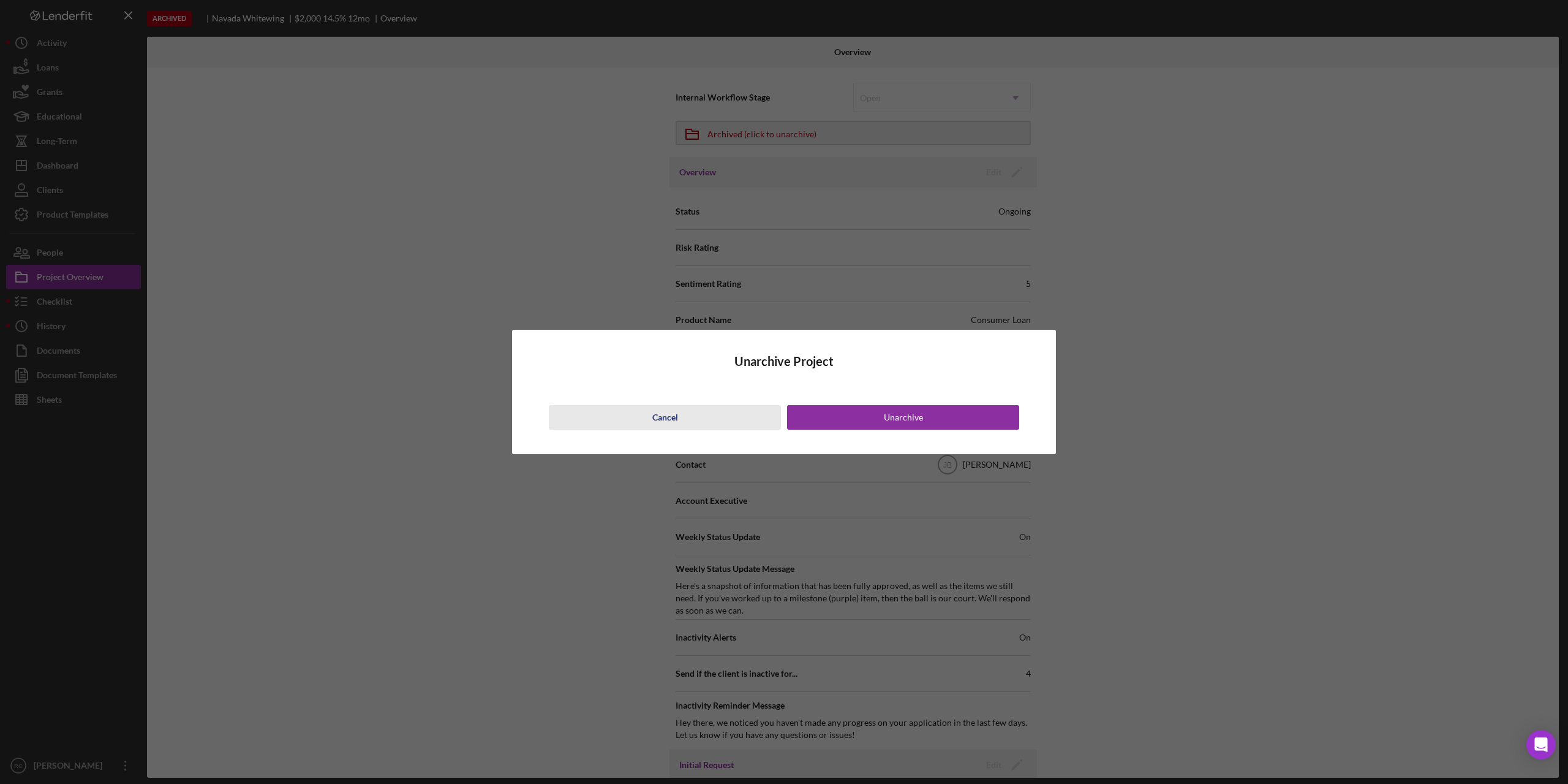
click at [668, 415] on div "Cancel" at bounding box center [665, 417] width 25 height 25
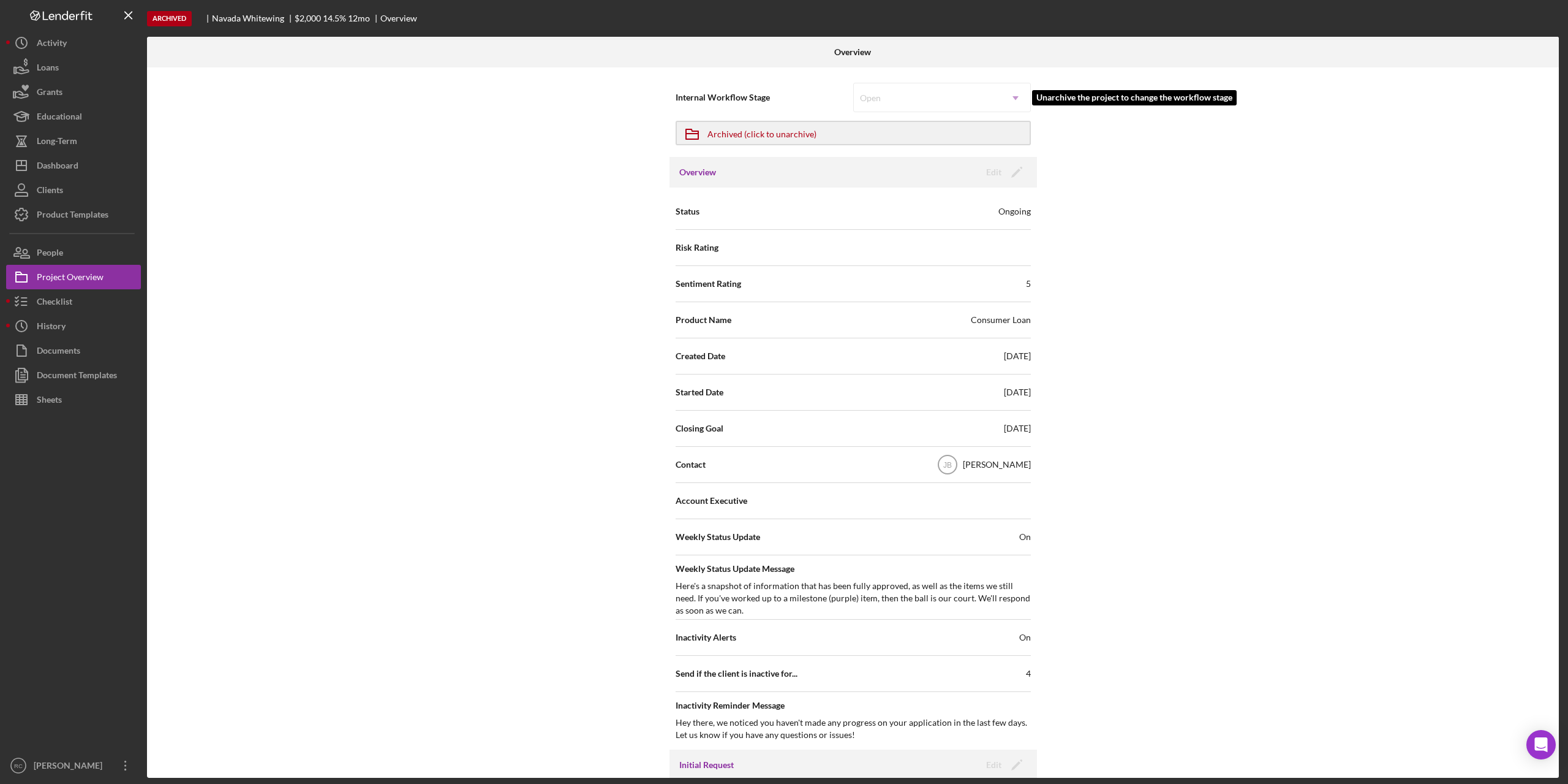
click at [952, 97] on div "Open Icon/Dropdown Arrow" at bounding box center [942, 97] width 178 height 30
click at [697, 174] on h3 "Overview" at bounding box center [698, 172] width 37 height 12
click at [729, 134] on div "Archived (click to unarchive)" at bounding box center [762, 133] width 109 height 22
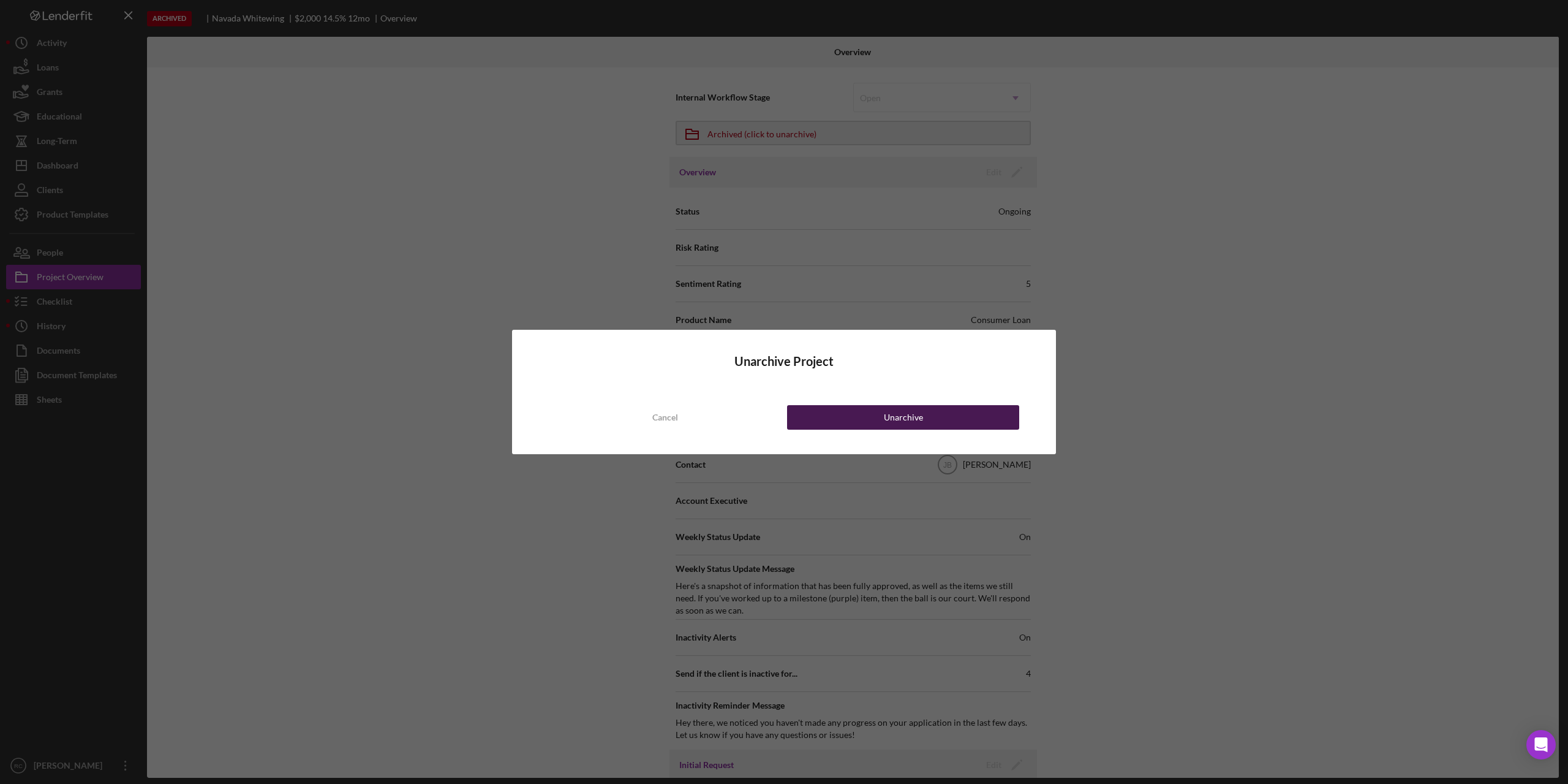
click at [905, 417] on div "Unarchive" at bounding box center [903, 417] width 39 height 25
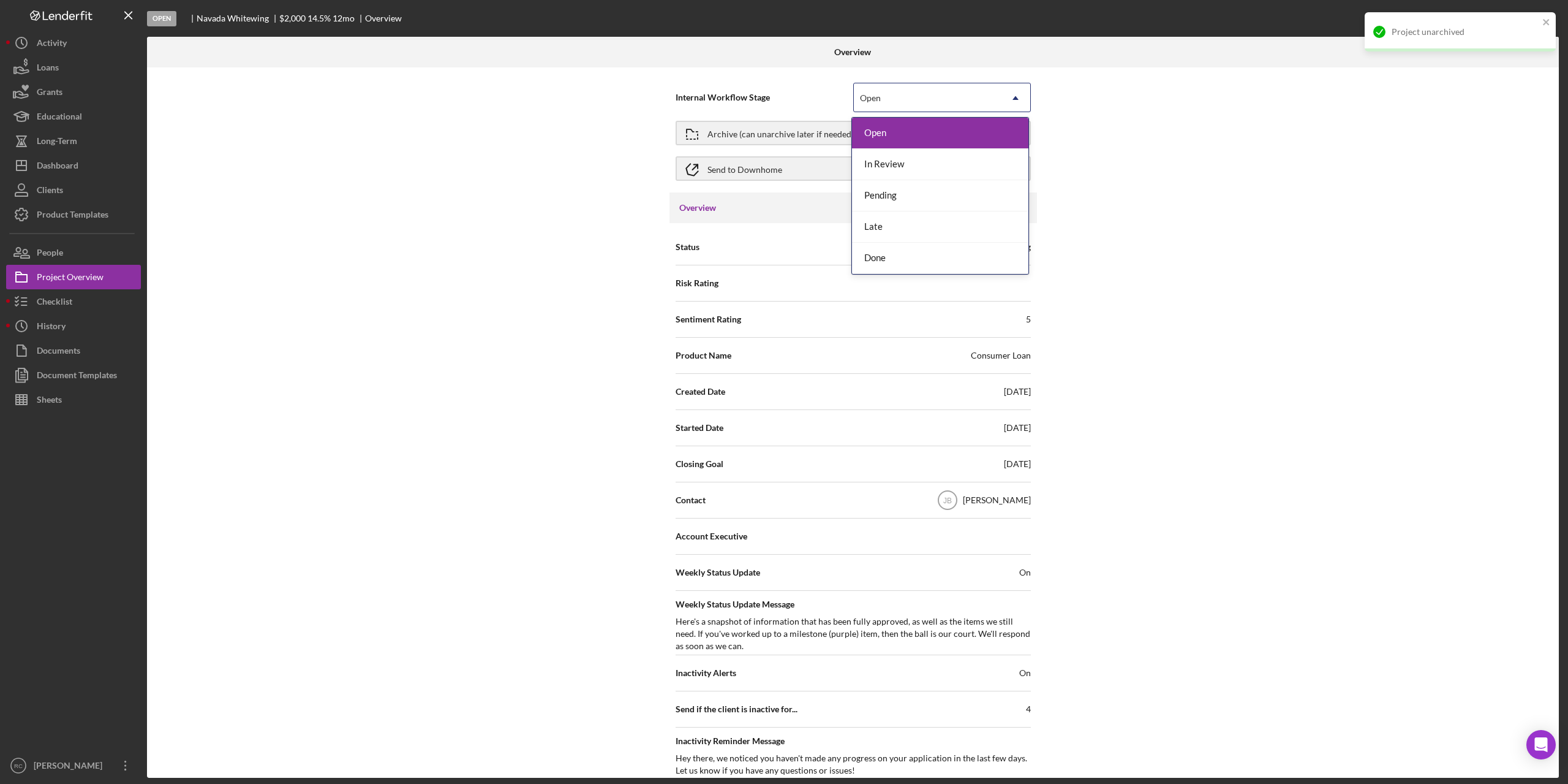
click at [945, 96] on div "Open" at bounding box center [927, 97] width 147 height 28
click at [910, 257] on div "Done" at bounding box center [940, 259] width 176 height 32
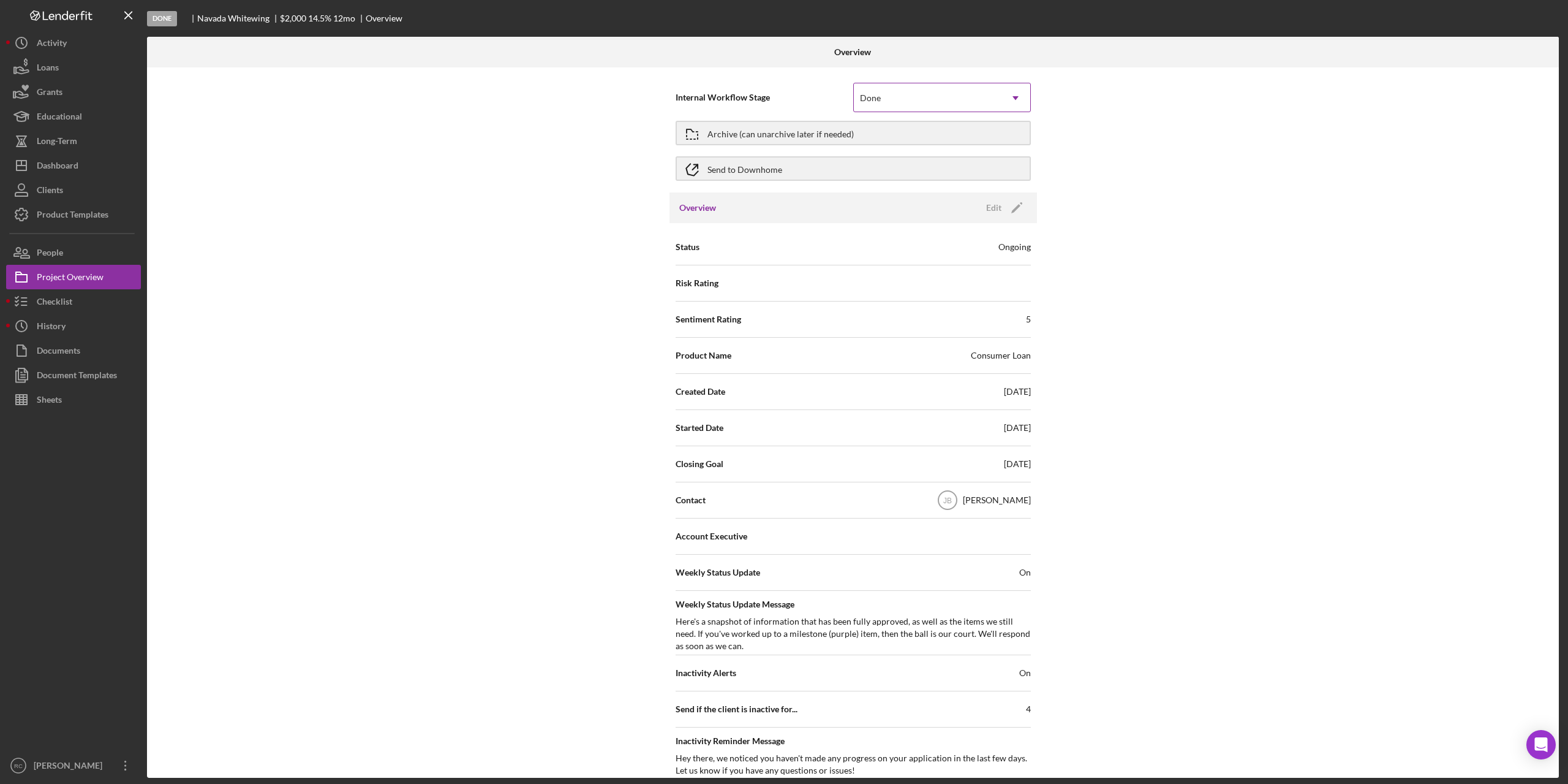
click at [944, 94] on div "Done" at bounding box center [927, 97] width 147 height 28
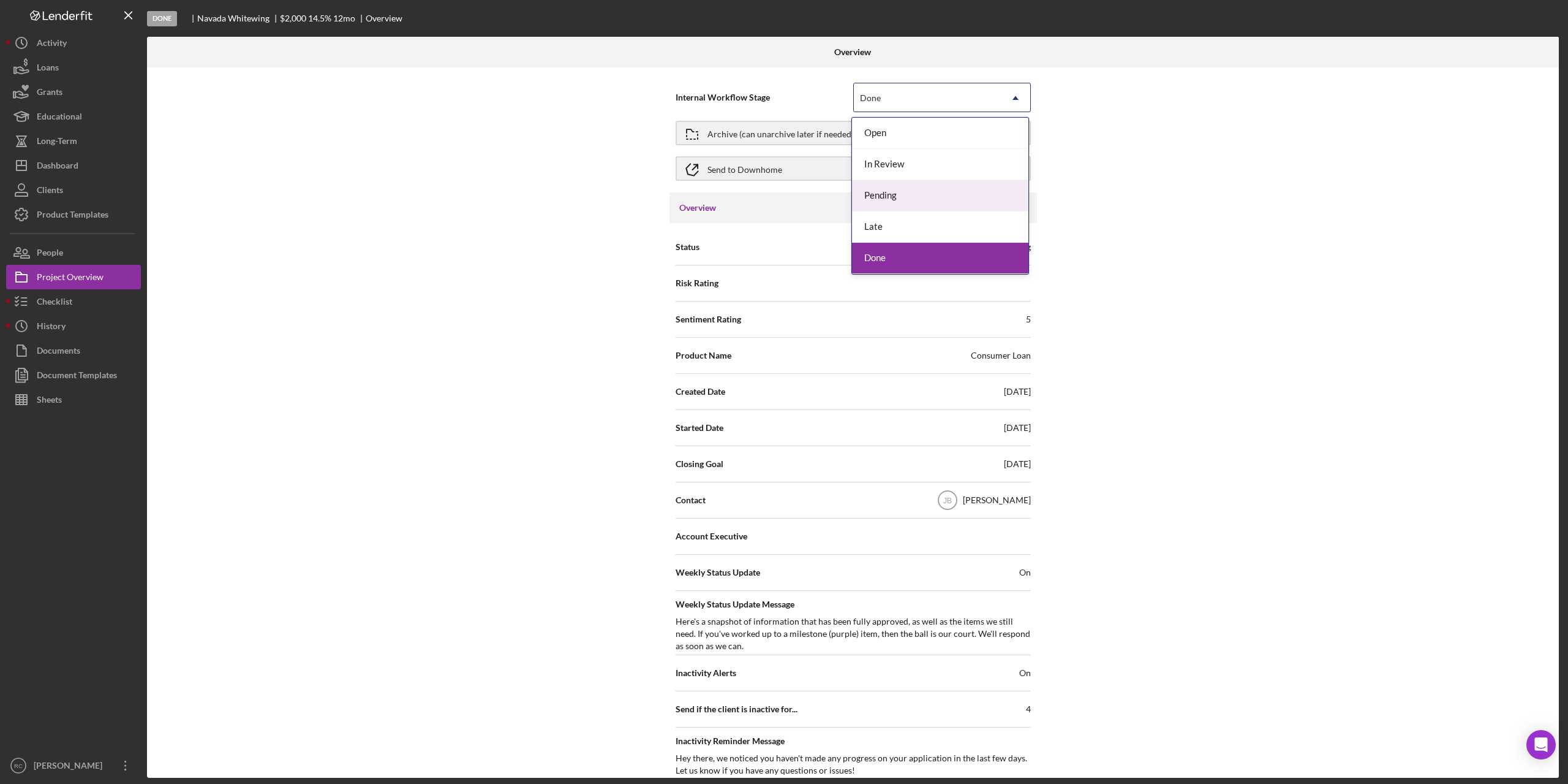
click at [1139, 226] on div "Internal Workflow Stage option Done, selected. 5 results available. Use Up and …" at bounding box center [853, 422] width 1412 height 711
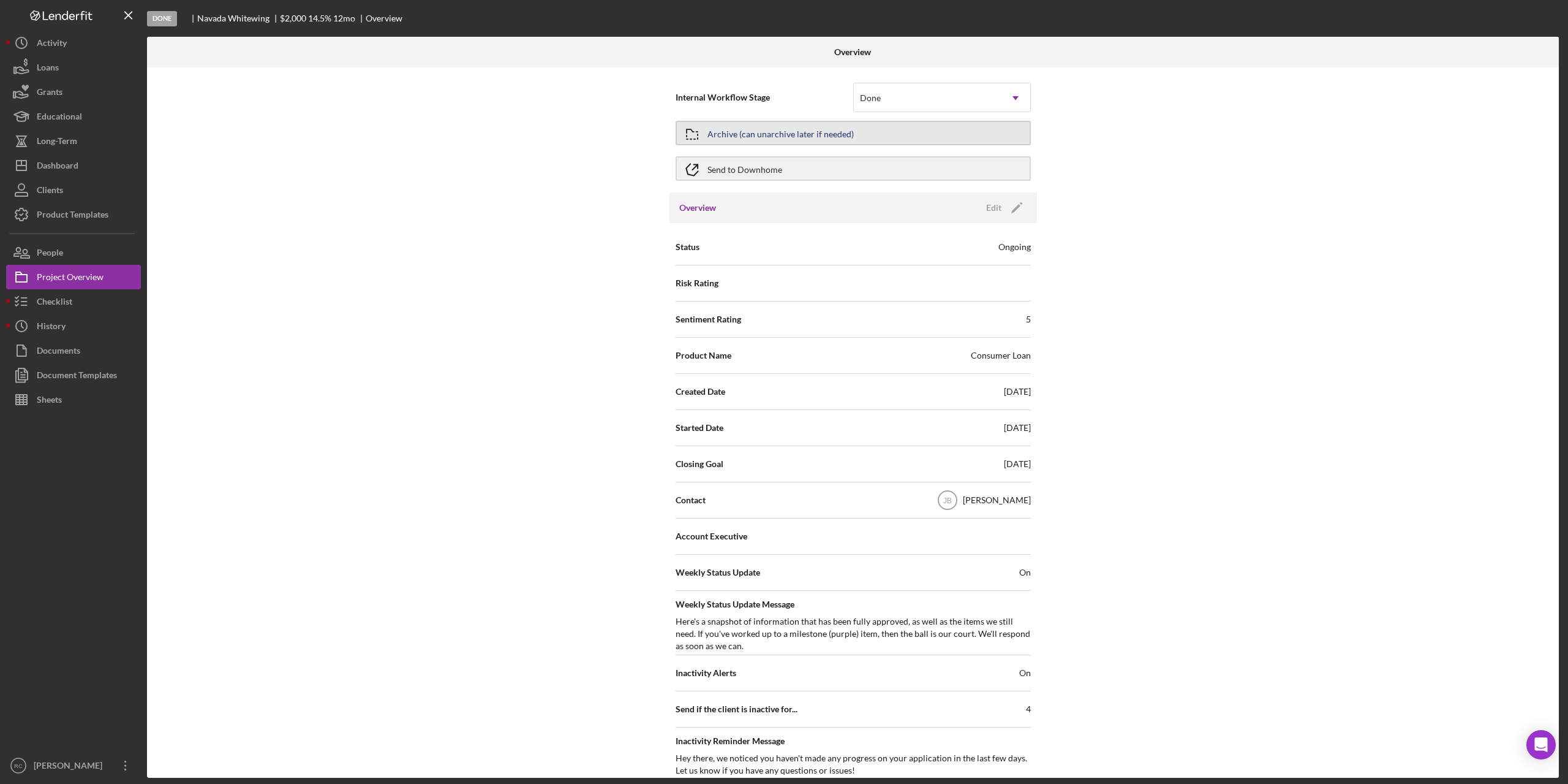
click at [811, 132] on div "Archive (can unarchive later if needed)" at bounding box center [780, 133] width 146 height 22
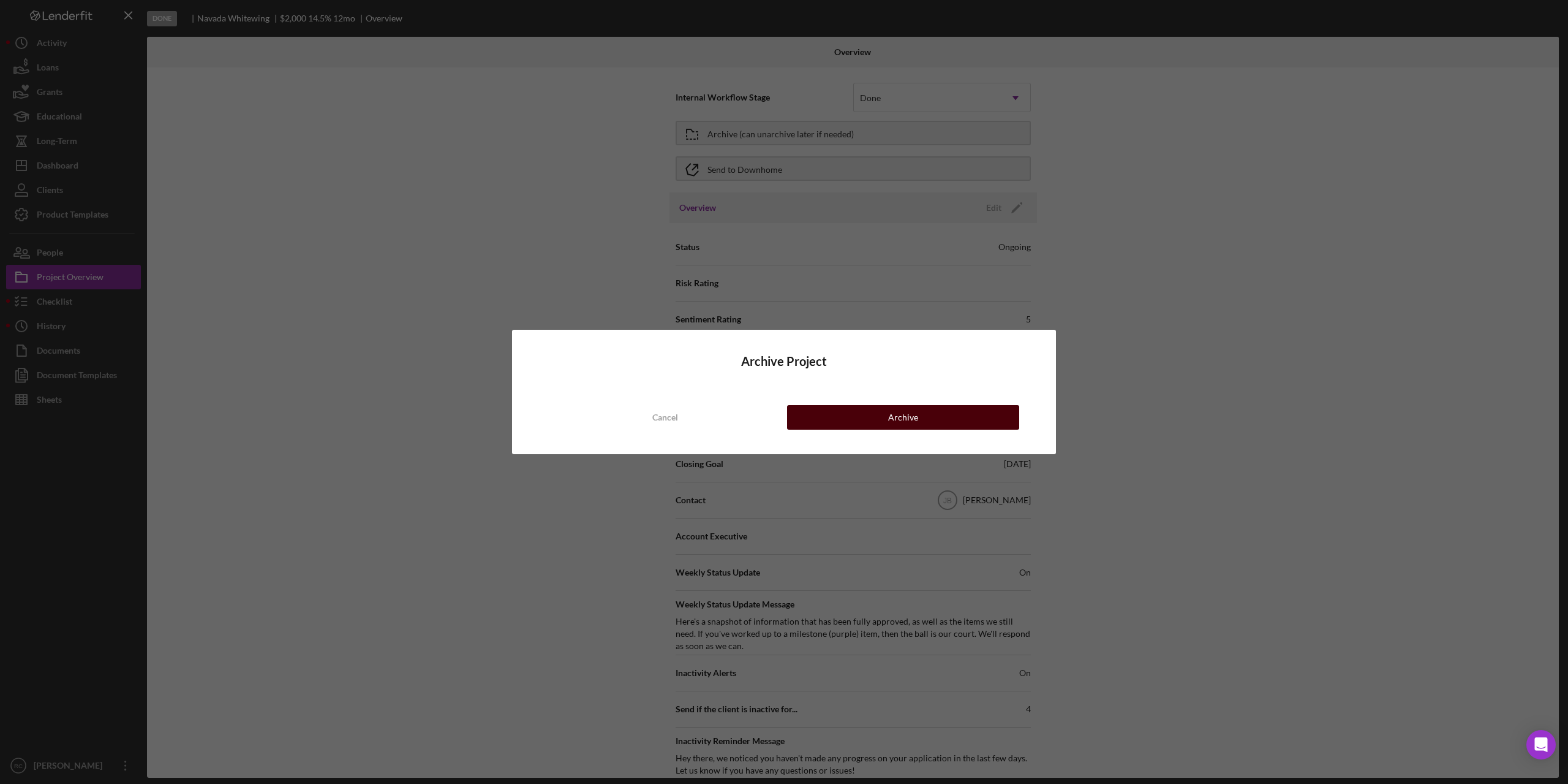
click at [882, 417] on button "Archive" at bounding box center [903, 417] width 232 height 25
